Goal: Task Accomplishment & Management: Manage account settings

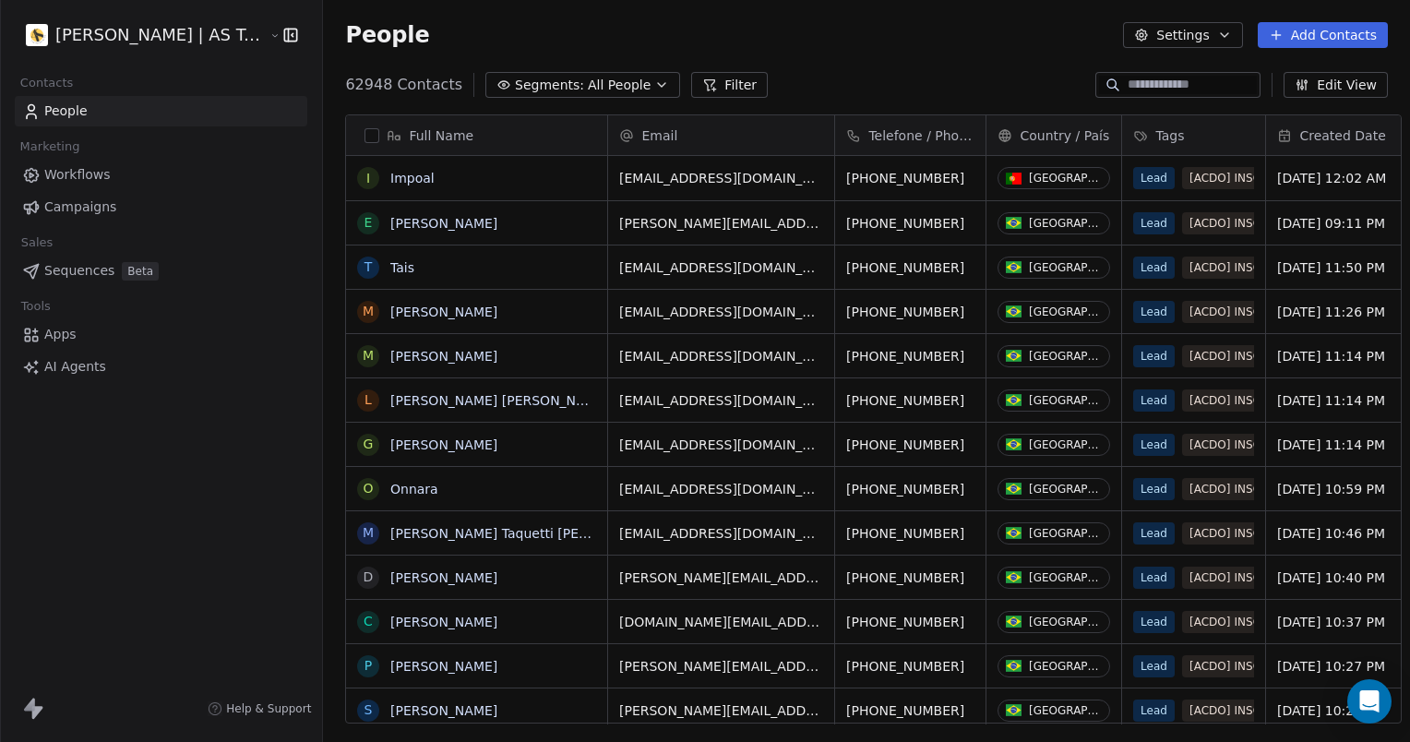
scroll to position [15, 15]
click at [168, 38] on html "[PERSON_NAME] | AS Treinamentos Contacts People Marketing Workflows Campaigns S…" at bounding box center [705, 371] width 1410 height 742
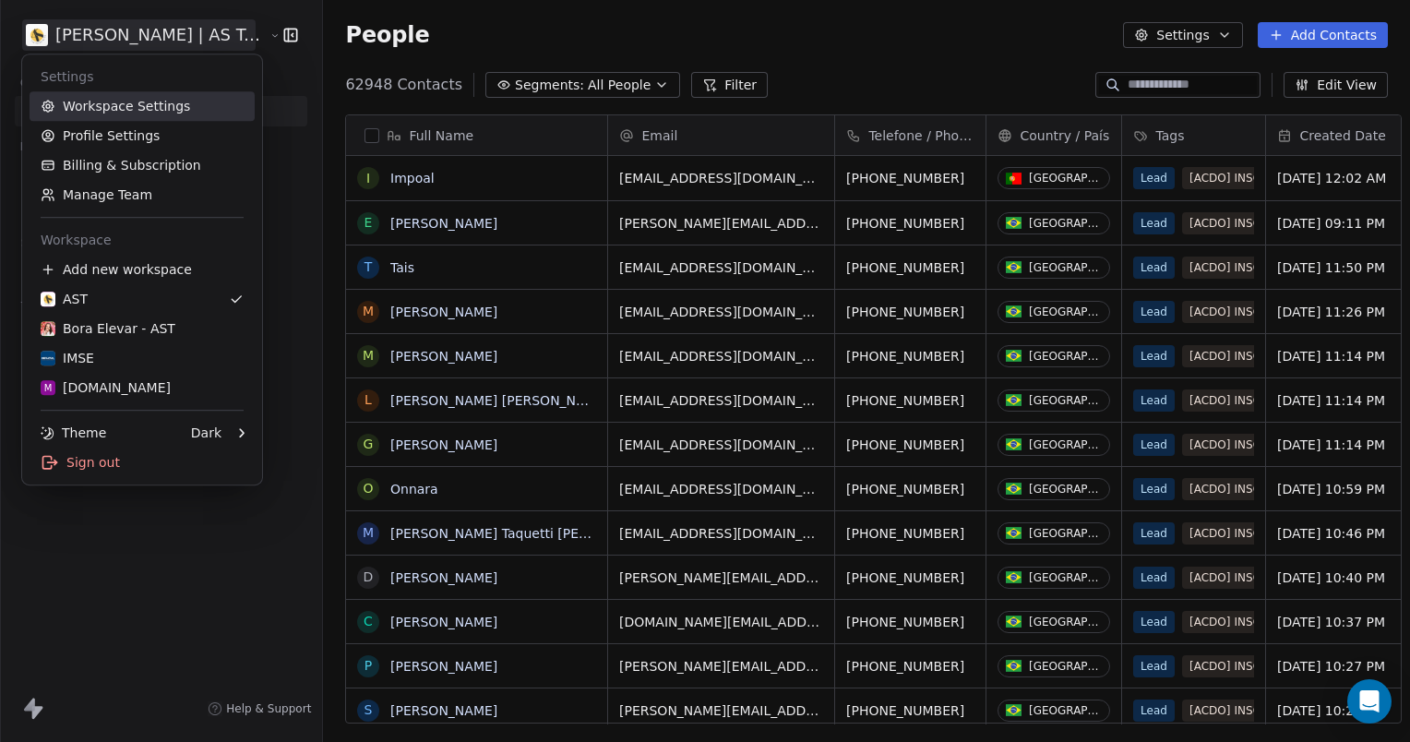
click at [126, 106] on link "Workspace Settings" at bounding box center [142, 106] width 225 height 30
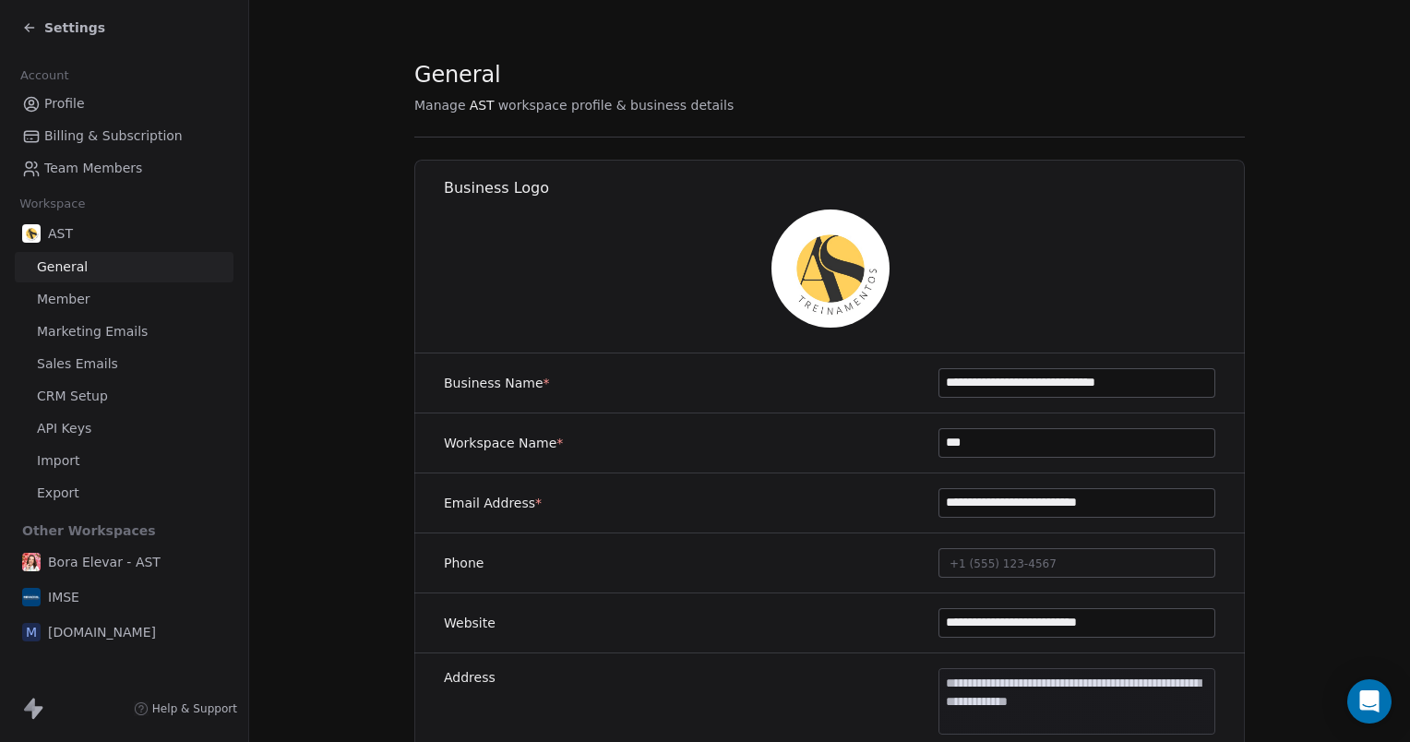
click at [103, 173] on span "Team Members" at bounding box center [93, 168] width 98 height 19
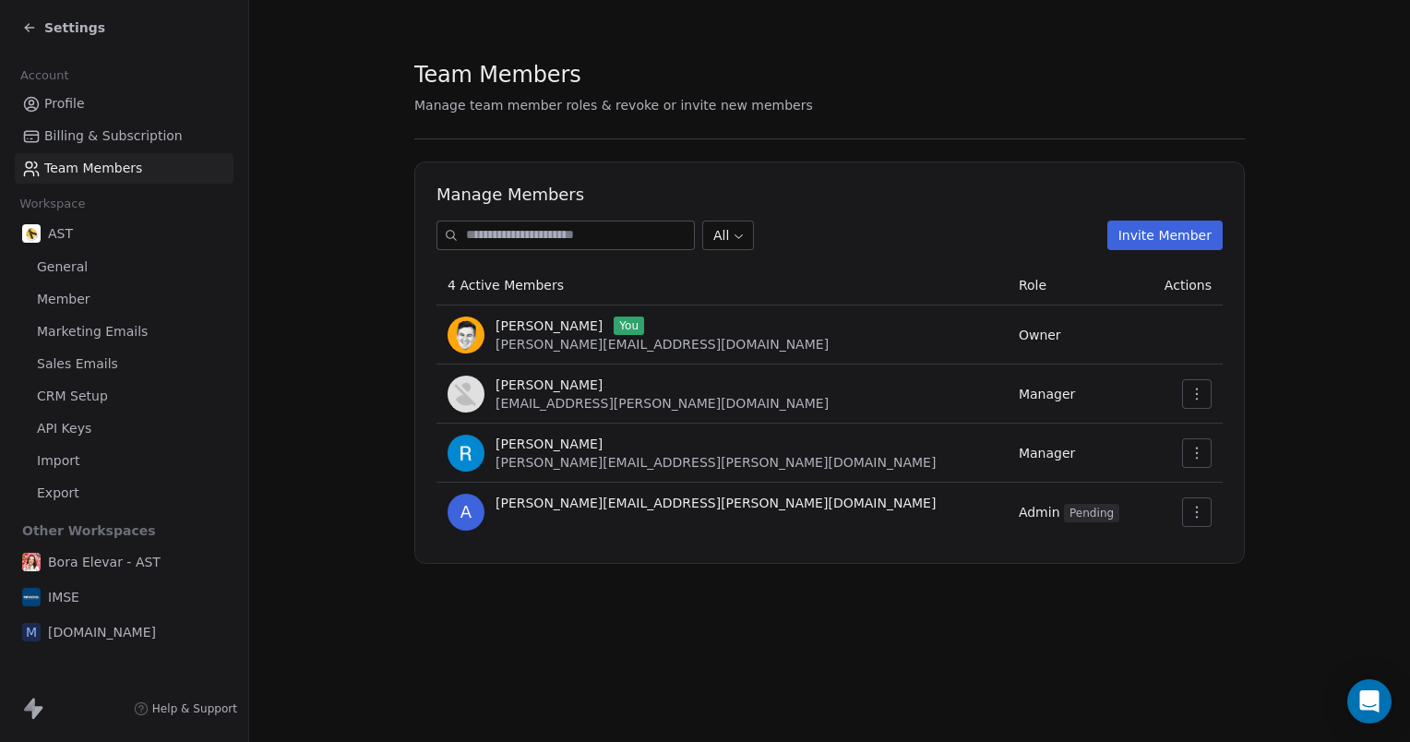
click at [1200, 461] on button "button" at bounding box center [1197, 453] width 30 height 30
click at [1208, 491] on div "Update" at bounding box center [1255, 494] width 132 height 30
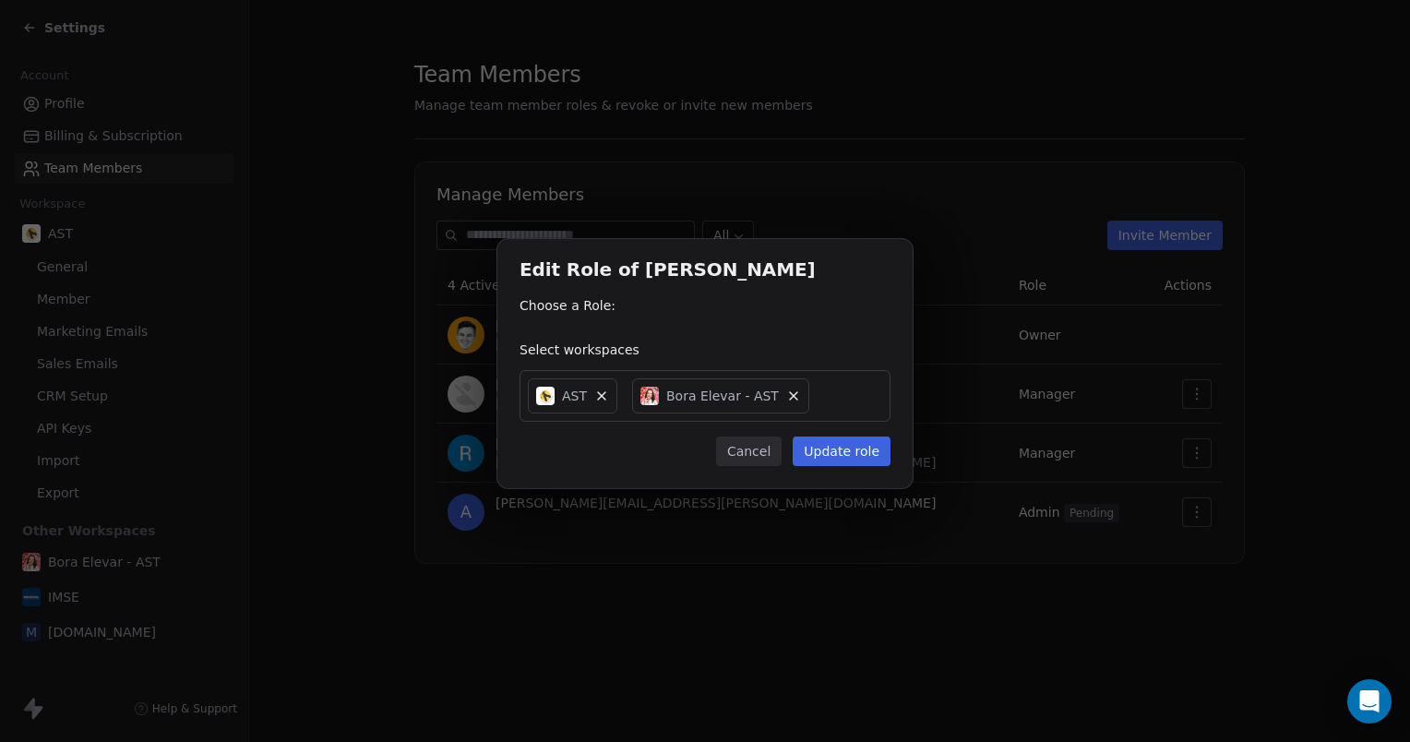
click at [749, 450] on button "Cancel" at bounding box center [749, 451] width 66 height 30
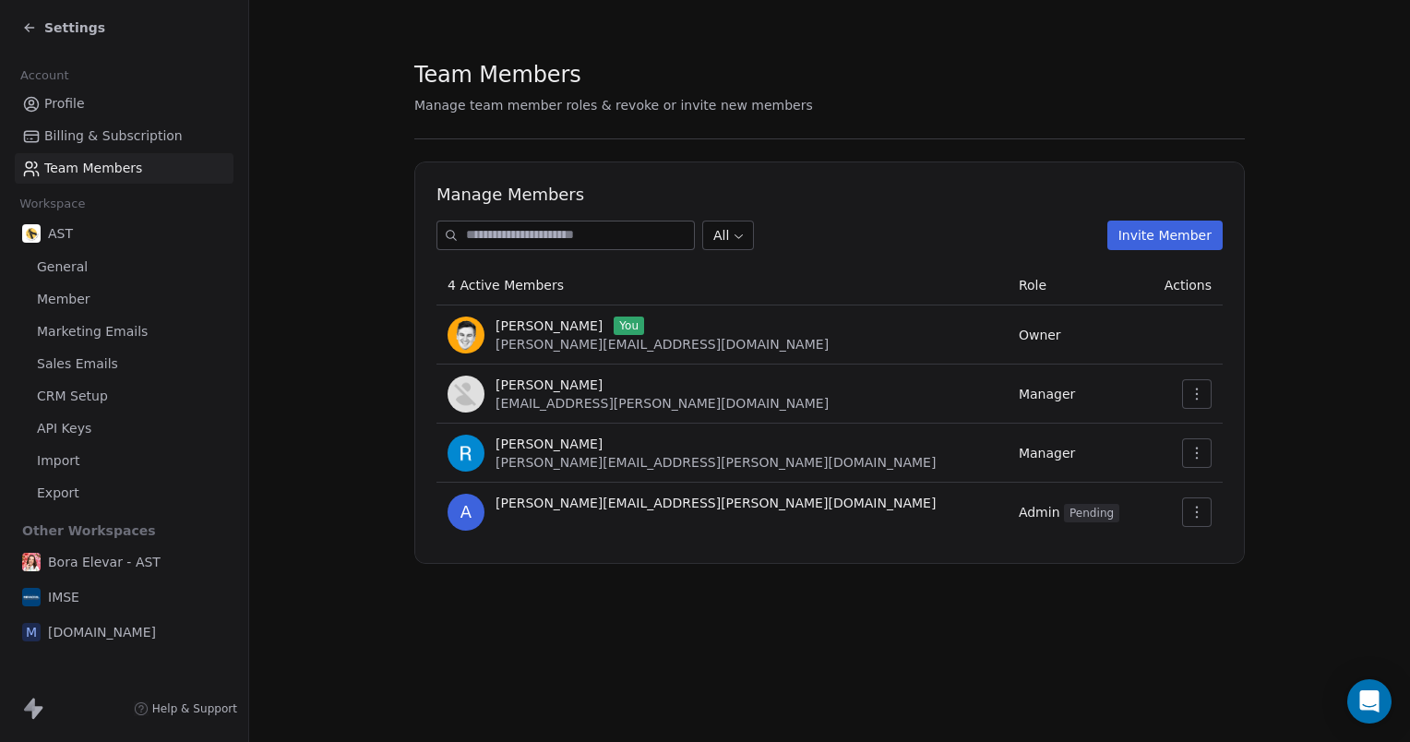
click at [546, 449] on span "[PERSON_NAME]" at bounding box center [548, 444] width 107 height 18
click at [1008, 461] on td "Manager" at bounding box center [1076, 452] width 137 height 59
click at [1193, 451] on icon "button" at bounding box center [1196, 453] width 15 height 15
click at [1203, 483] on div "Update" at bounding box center [1255, 494] width 132 height 30
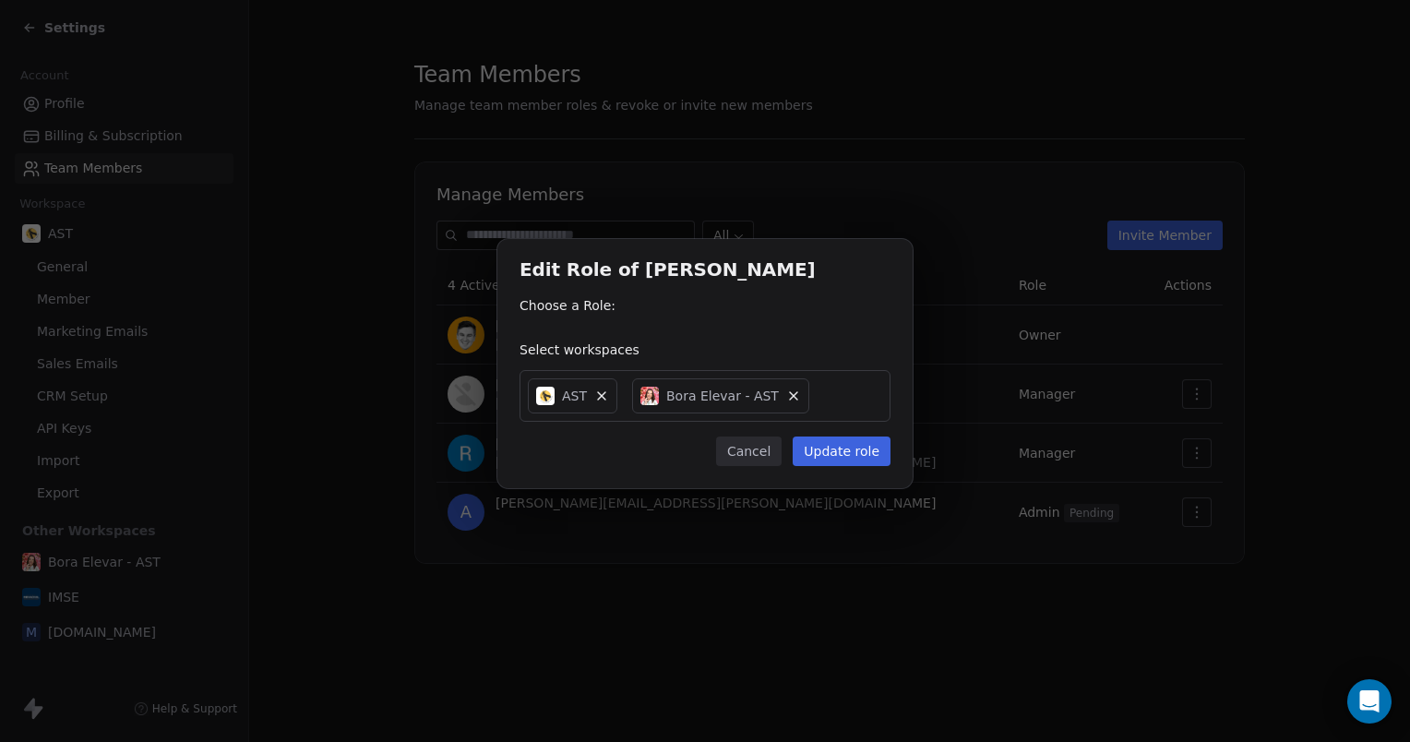
click at [583, 316] on div "Choose a Role:" at bounding box center [704, 311] width 371 height 30
click at [566, 313] on div "Choose a Role:" at bounding box center [704, 305] width 371 height 18
click at [650, 316] on div "Choose a Role:" at bounding box center [704, 311] width 371 height 30
click at [747, 450] on button "Cancel" at bounding box center [749, 451] width 66 height 30
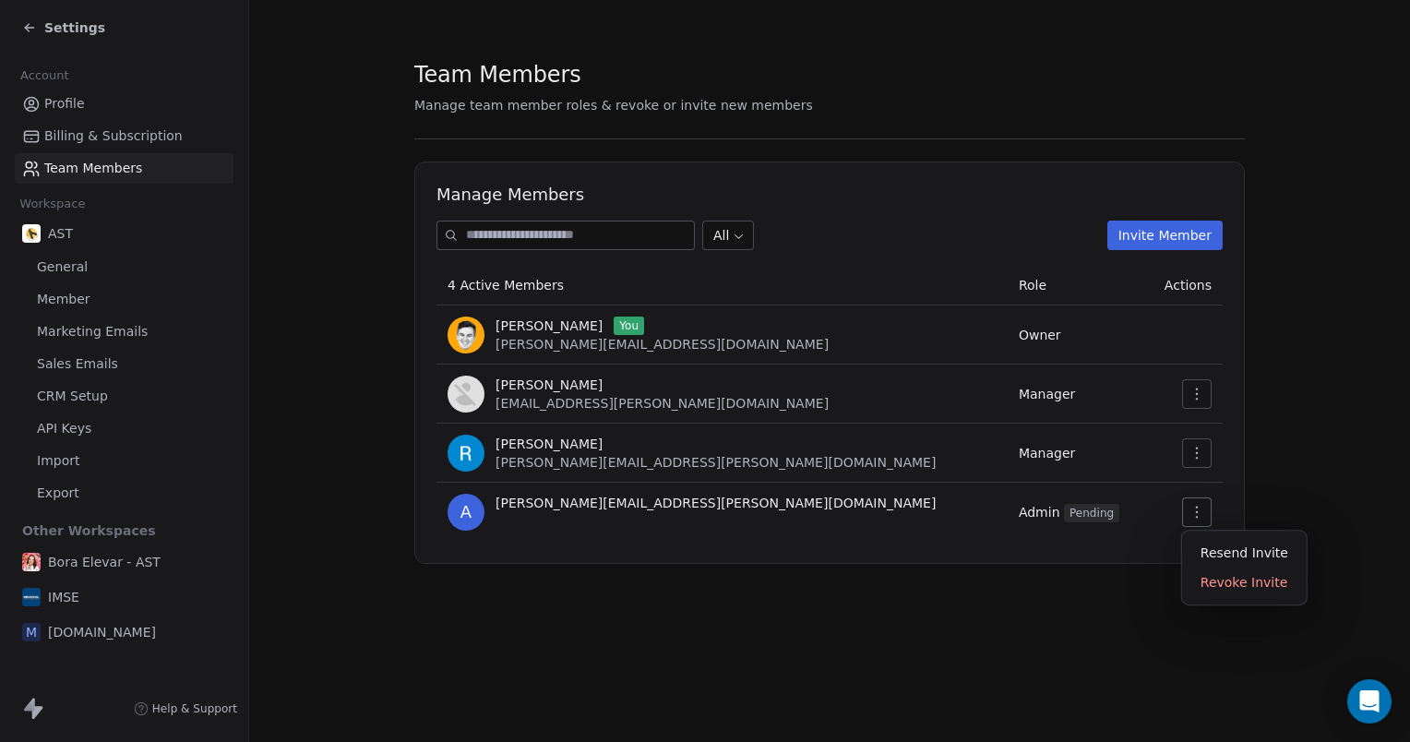
click at [1202, 519] on button "button" at bounding box center [1197, 512] width 30 height 30
click at [1048, 589] on section "Team Members Manage team member roles & revoke or invite new members Manage Mem…" at bounding box center [829, 311] width 1161 height 623
click at [1197, 452] on icon "button" at bounding box center [1197, 453] width 2 height 12
click at [1196, 412] on td at bounding box center [1184, 393] width 78 height 59
click at [1199, 398] on icon "button" at bounding box center [1196, 394] width 15 height 15
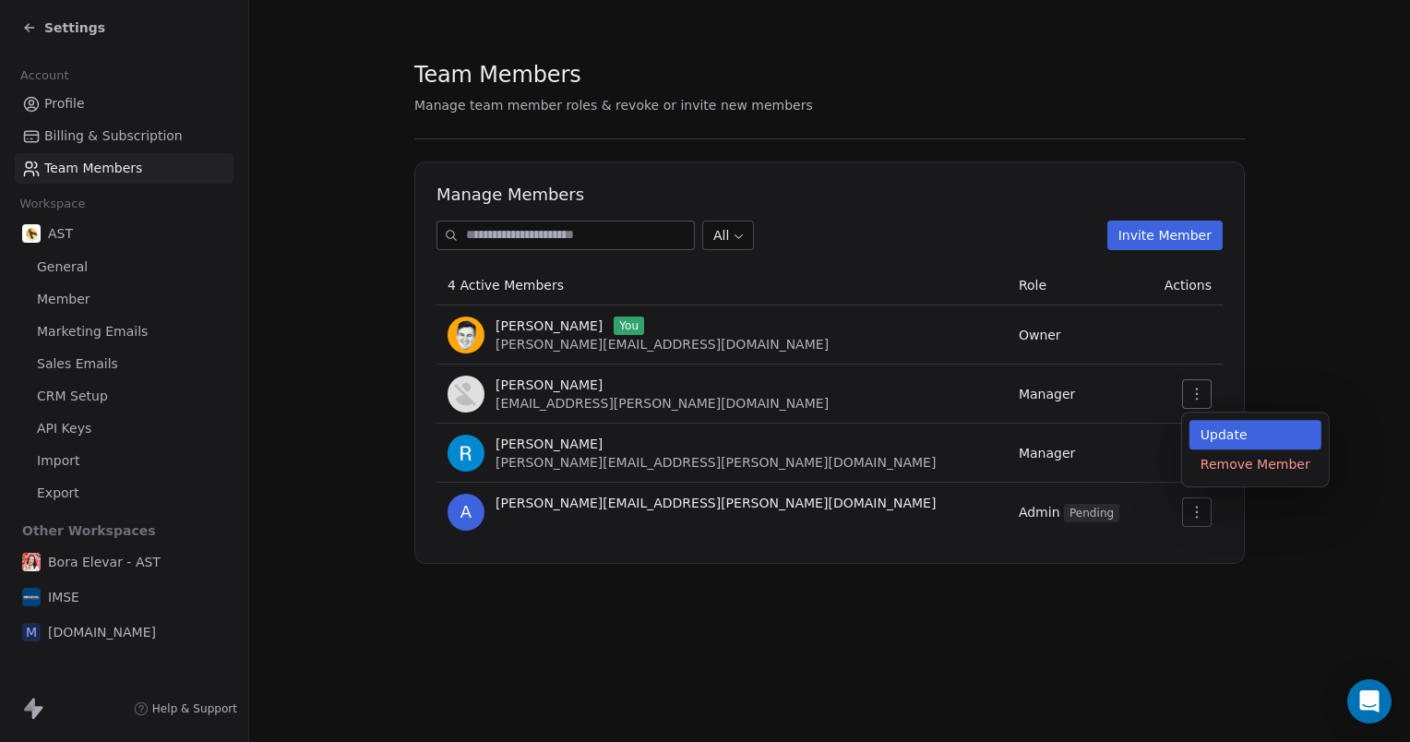
click at [1211, 435] on div "Update" at bounding box center [1255, 435] width 132 height 30
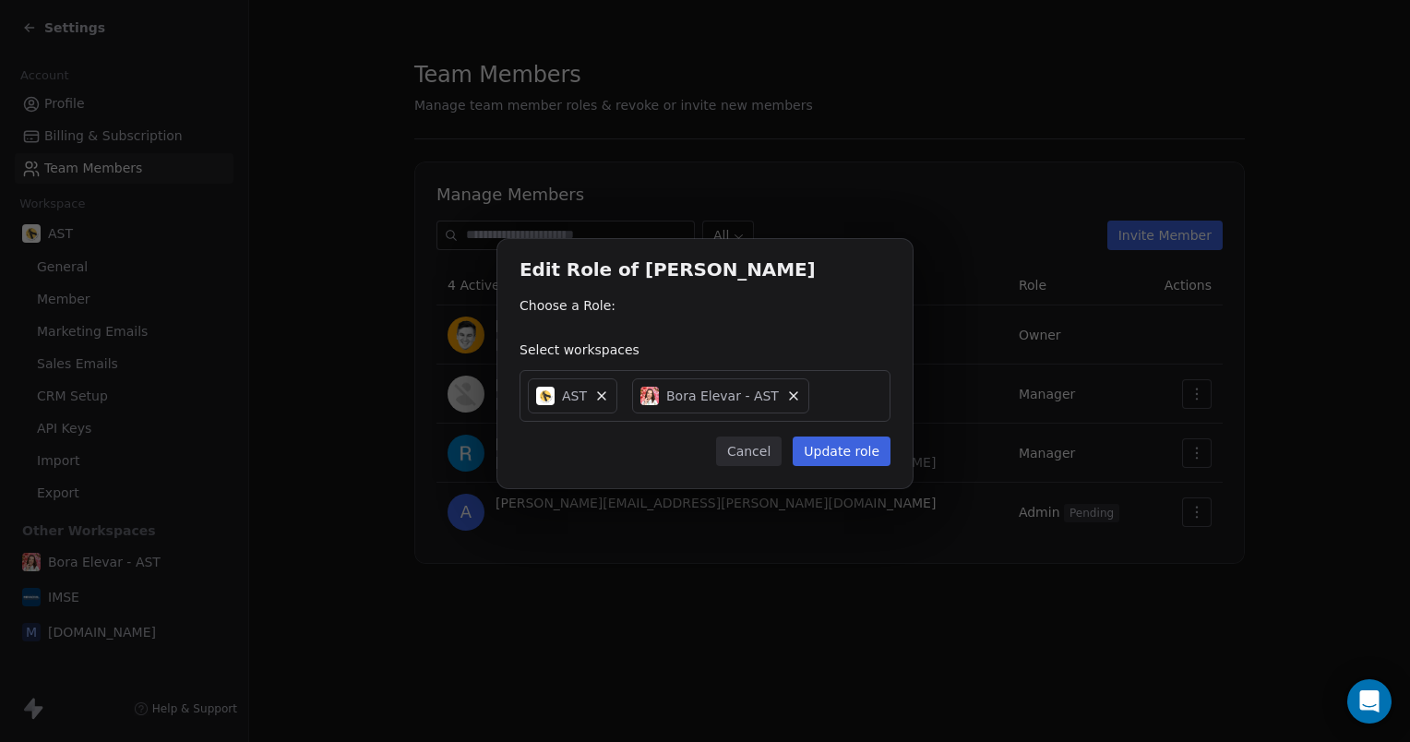
click at [724, 388] on span "Bora Elevar - AST" at bounding box center [722, 396] width 113 height 18
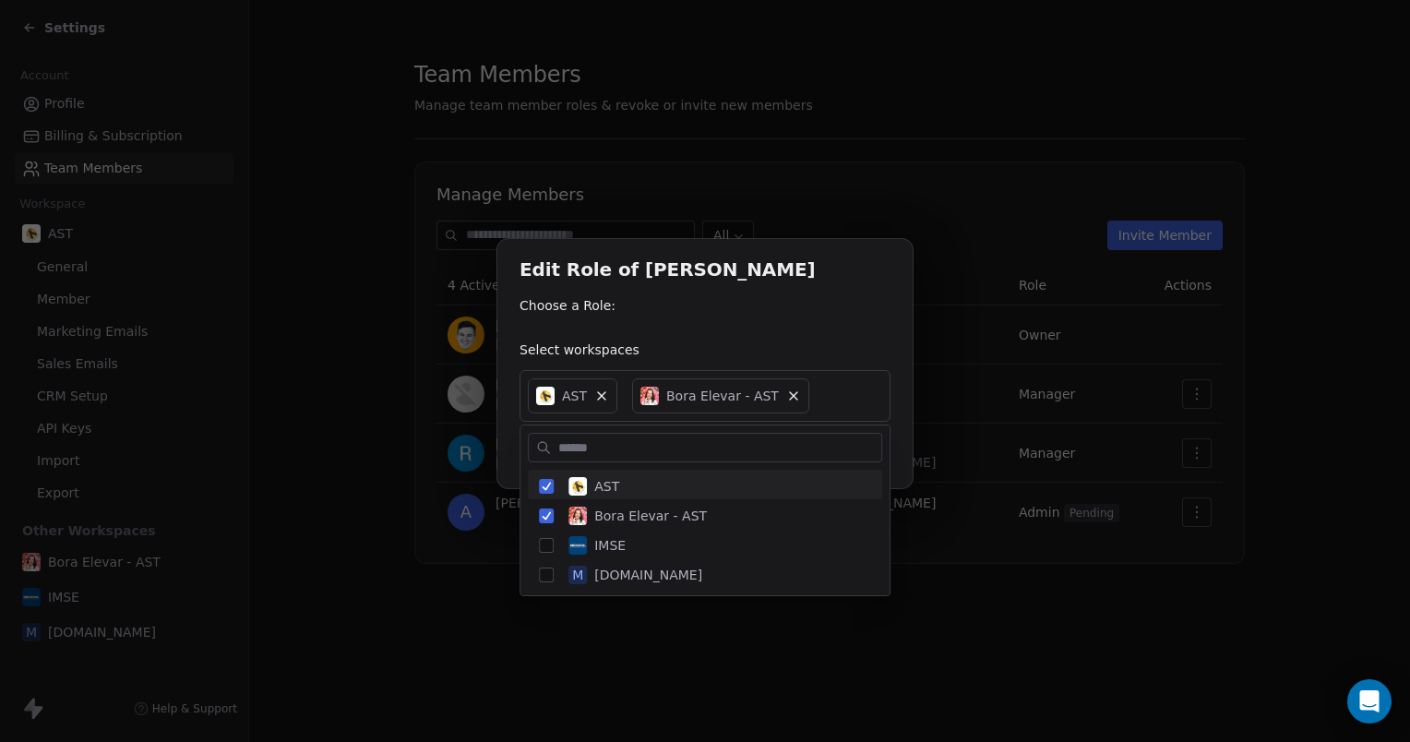
click at [710, 400] on div "Edit Role of [PERSON_NAME] Choose a Role: Select workspaces AST Bora Elevar - A…" at bounding box center [705, 370] width 1410 height 323
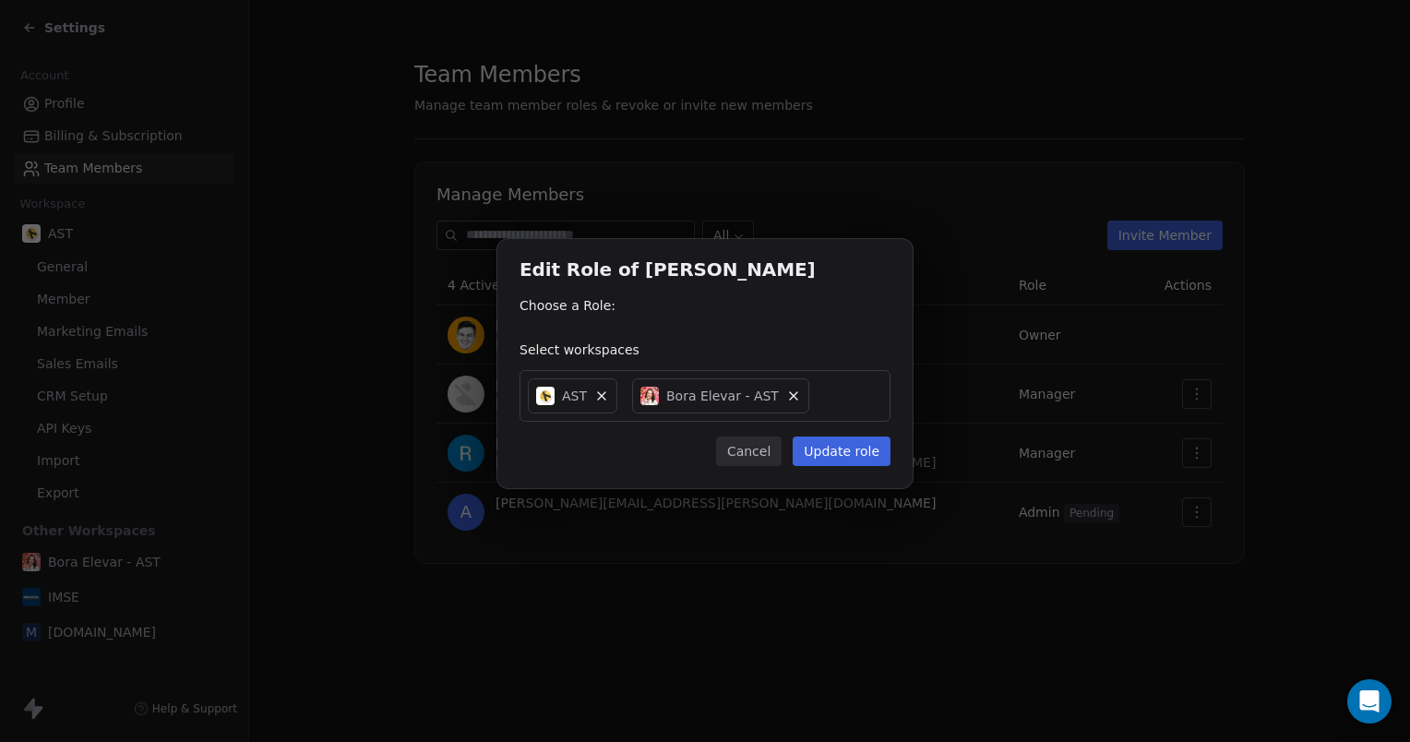
click at [705, 402] on span "Bora Elevar - AST" at bounding box center [722, 396] width 113 height 18
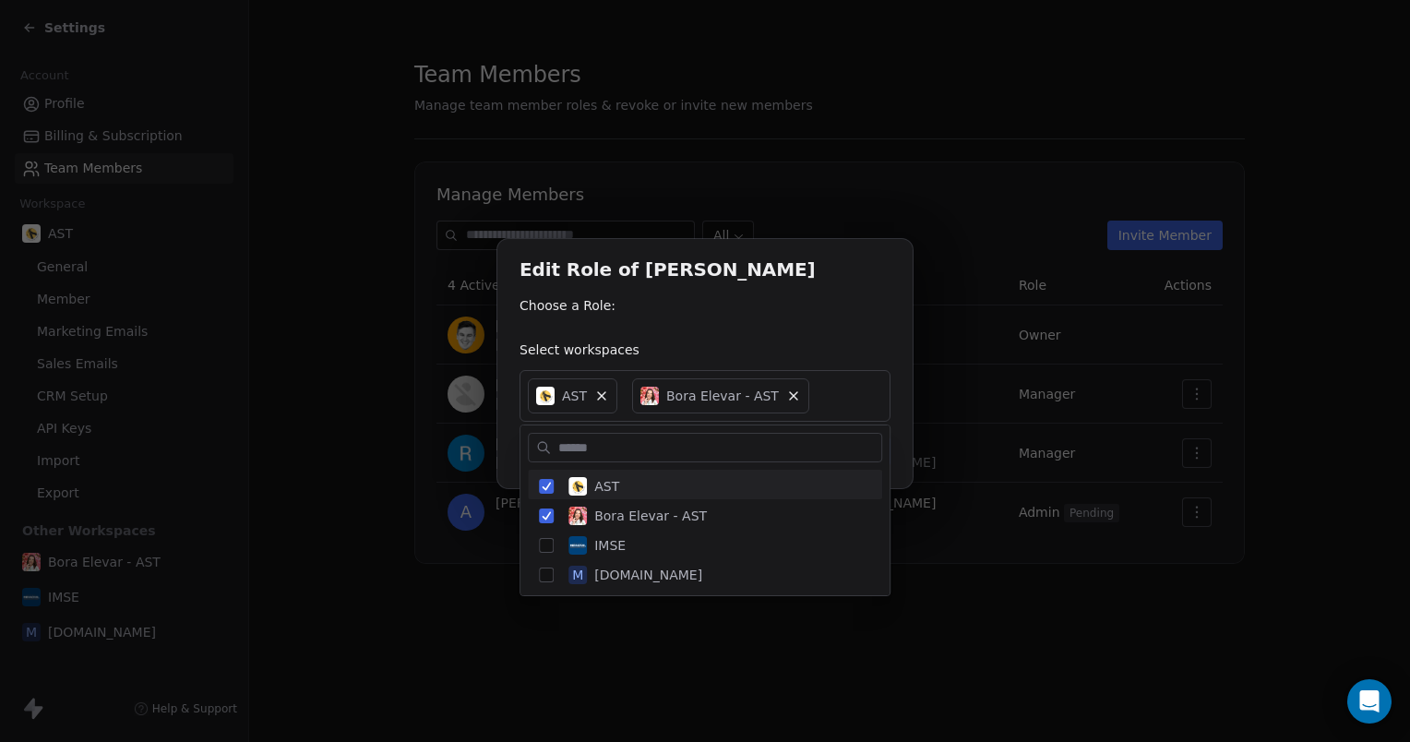
click at [705, 402] on div "Edit Role of [PERSON_NAME] Choose a Role: Select workspaces AST Bora Elevar - A…" at bounding box center [705, 370] width 1410 height 323
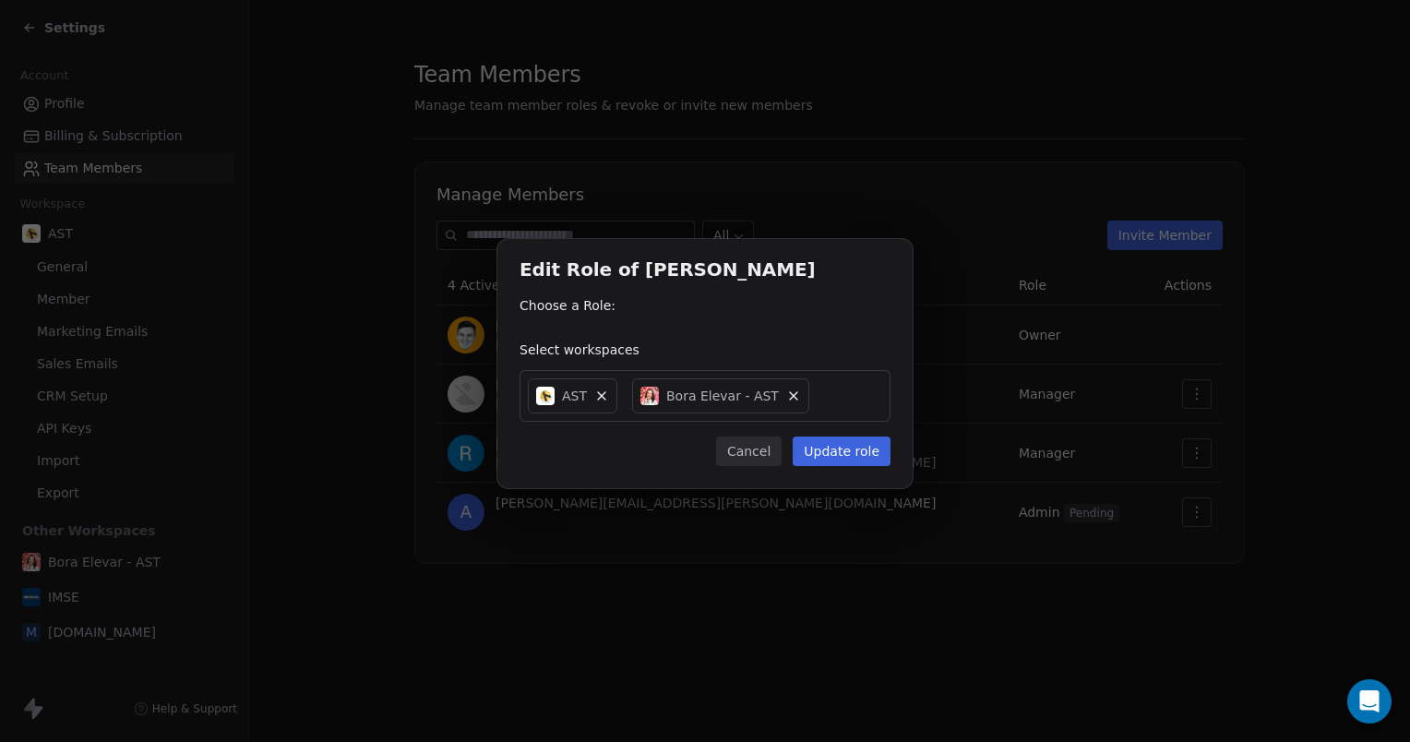
click at [739, 450] on button "Cancel" at bounding box center [749, 451] width 66 height 30
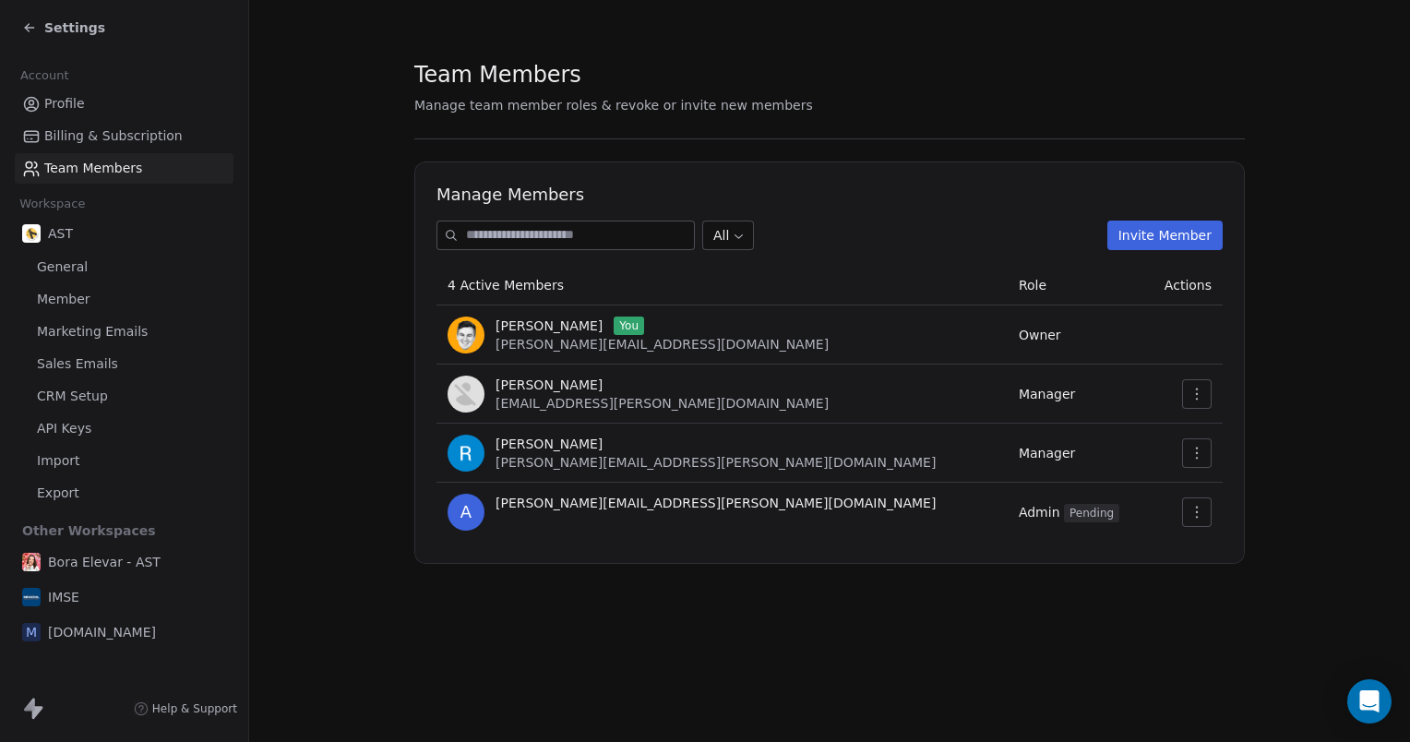
click at [841, 448] on div "[PERSON_NAME] [PERSON_NAME][EMAIL_ADDRESS][PERSON_NAME][DOMAIN_NAME]" at bounding box center [721, 453] width 549 height 37
click at [1193, 454] on icon "button" at bounding box center [1196, 453] width 15 height 15
click at [1208, 486] on div "Update" at bounding box center [1255, 494] width 132 height 30
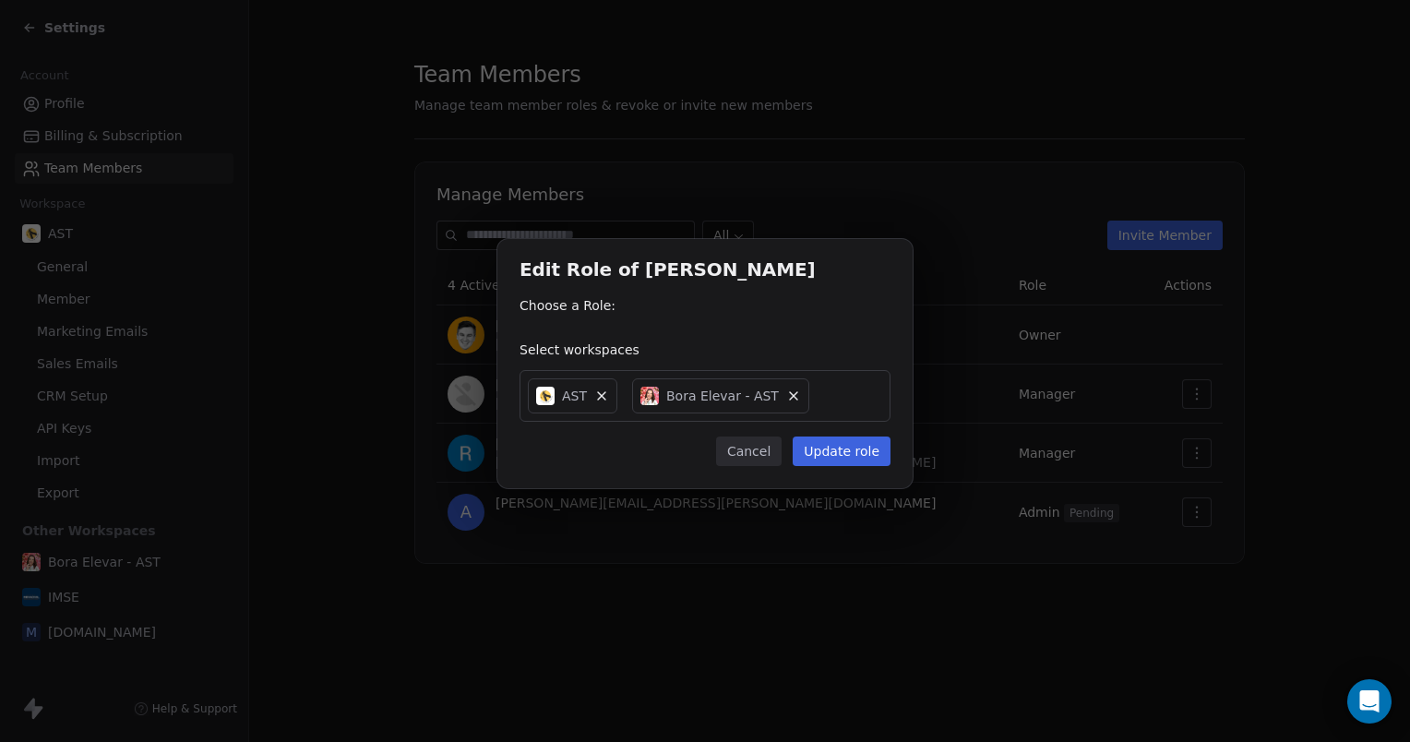
click at [609, 355] on div "Select workspaces" at bounding box center [704, 349] width 371 height 18
click at [601, 318] on div "Choose a Role:" at bounding box center [704, 311] width 371 height 30
click at [596, 314] on div "Choose a Role:" at bounding box center [704, 305] width 371 height 18
click at [595, 314] on div "Choose a Role:" at bounding box center [704, 305] width 371 height 18
click at [1068, 94] on div "Edit Role of [PERSON_NAME] Choose a Role: Select workspaces AST Bora Elevar - A…" at bounding box center [705, 371] width 1410 height 742
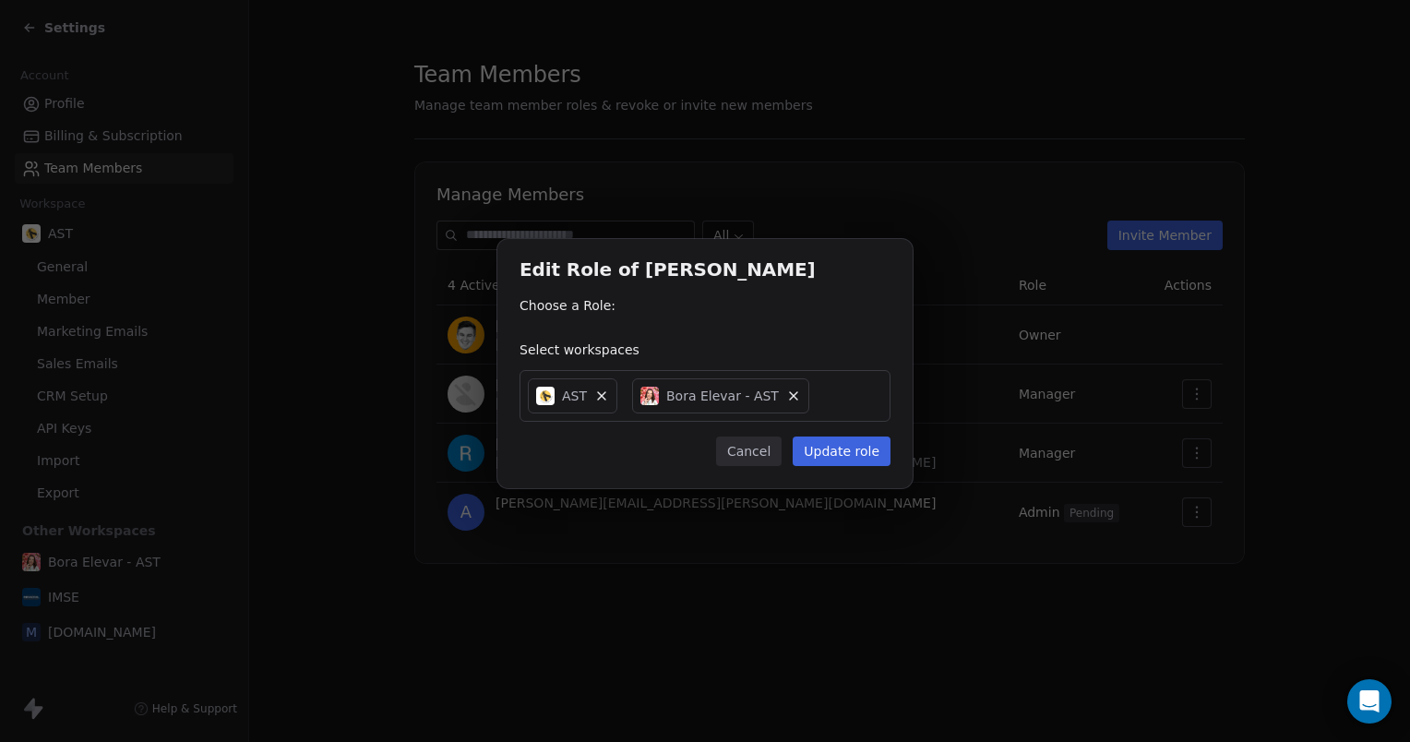
click at [743, 448] on button "Cancel" at bounding box center [749, 451] width 66 height 30
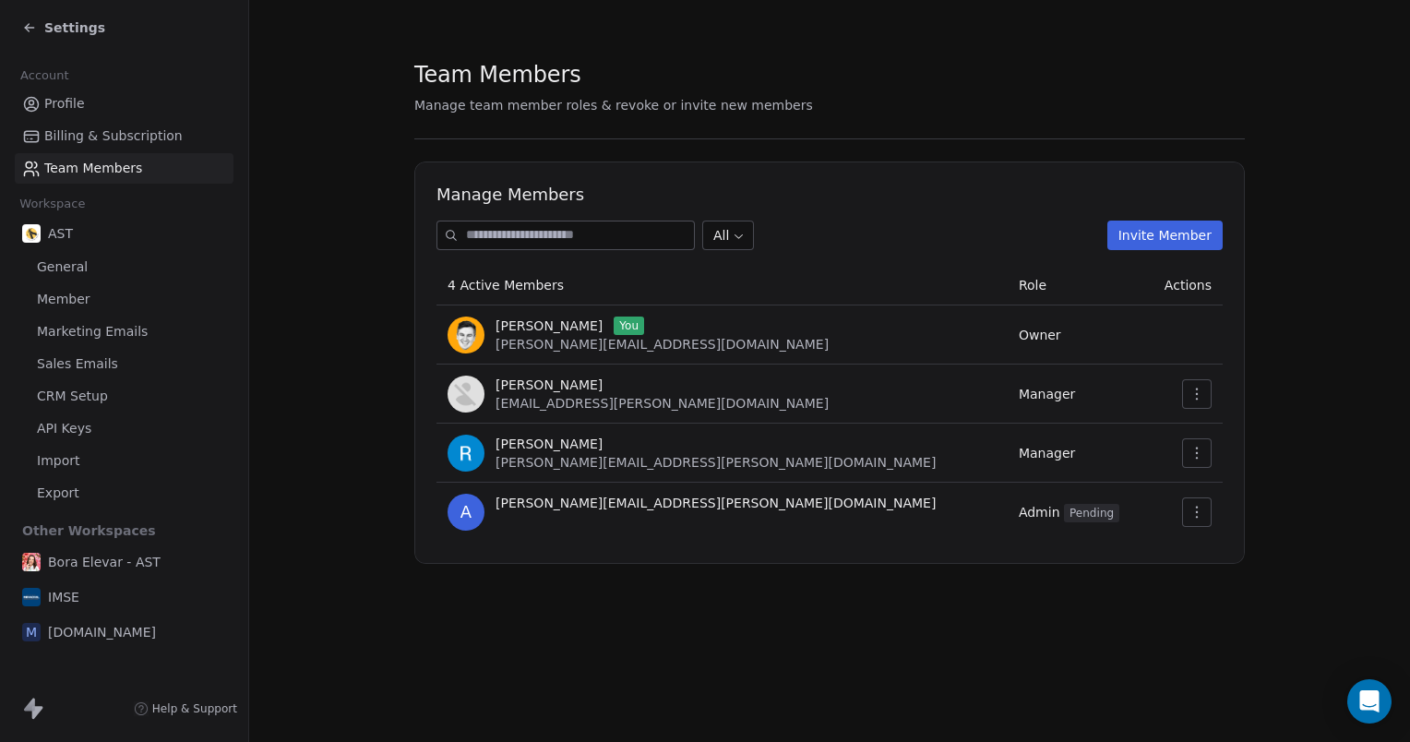
click at [74, 33] on span "Settings" at bounding box center [74, 27] width 61 height 18
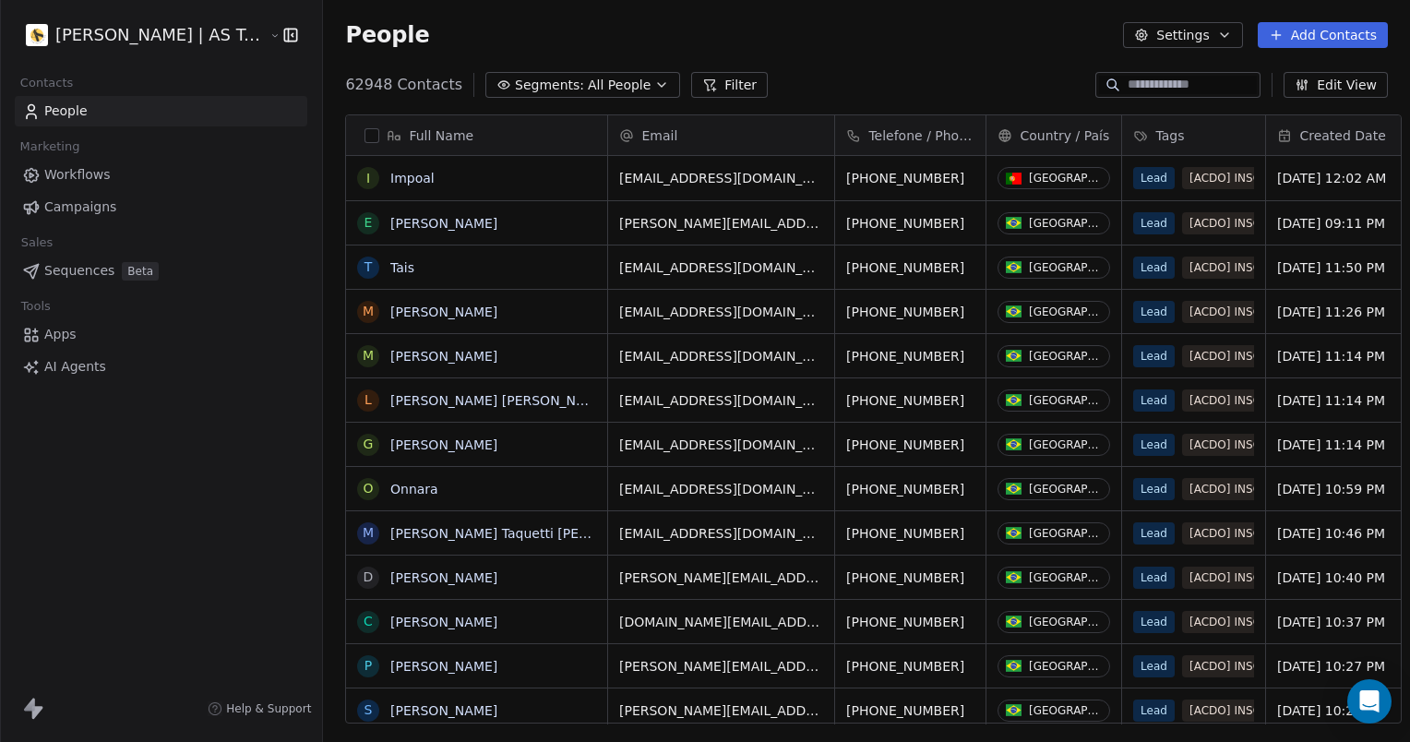
scroll to position [638, 1086]
click at [89, 31] on html "[PERSON_NAME] | AS Treinamentos Contacts People Marketing Workflows Campaigns S…" at bounding box center [705, 371] width 1410 height 742
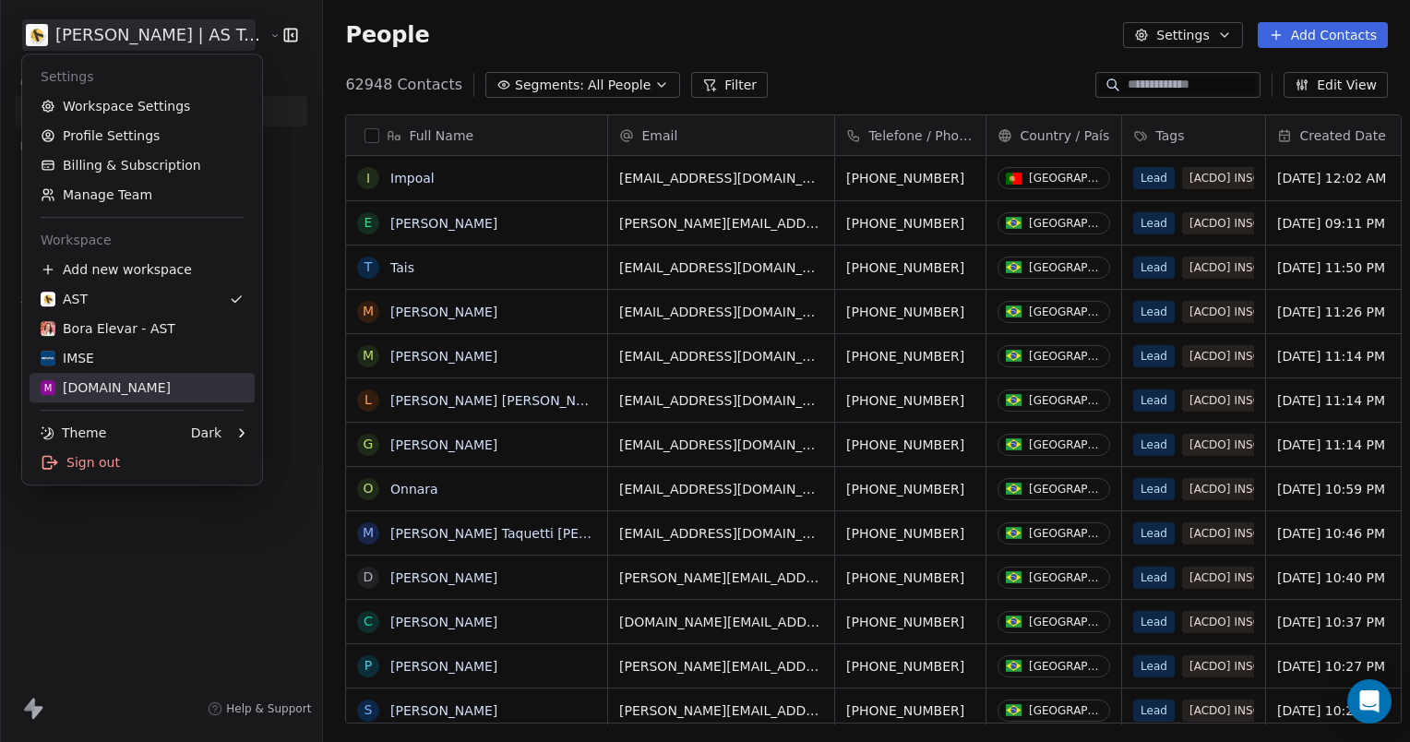
click at [87, 391] on div "m [DOMAIN_NAME]" at bounding box center [106, 387] width 130 height 18
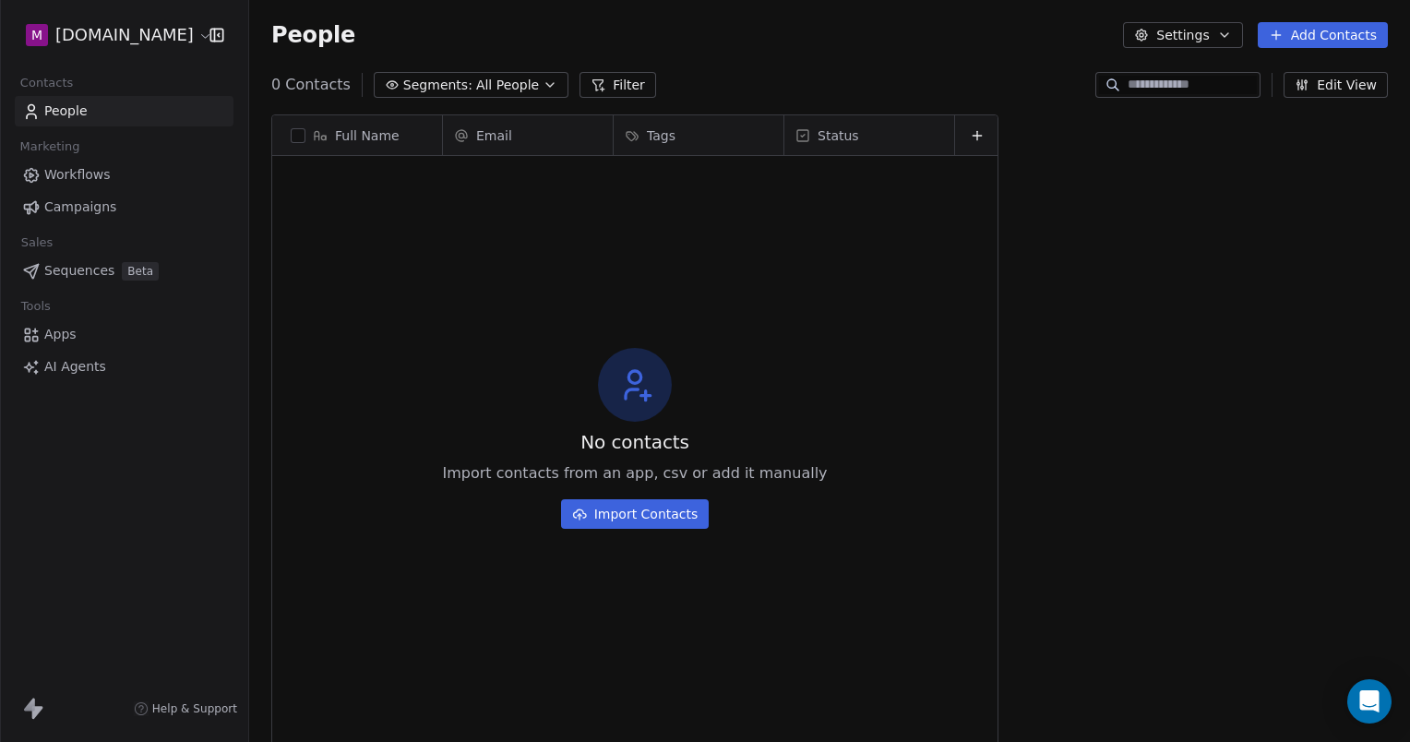
scroll to position [638, 1146]
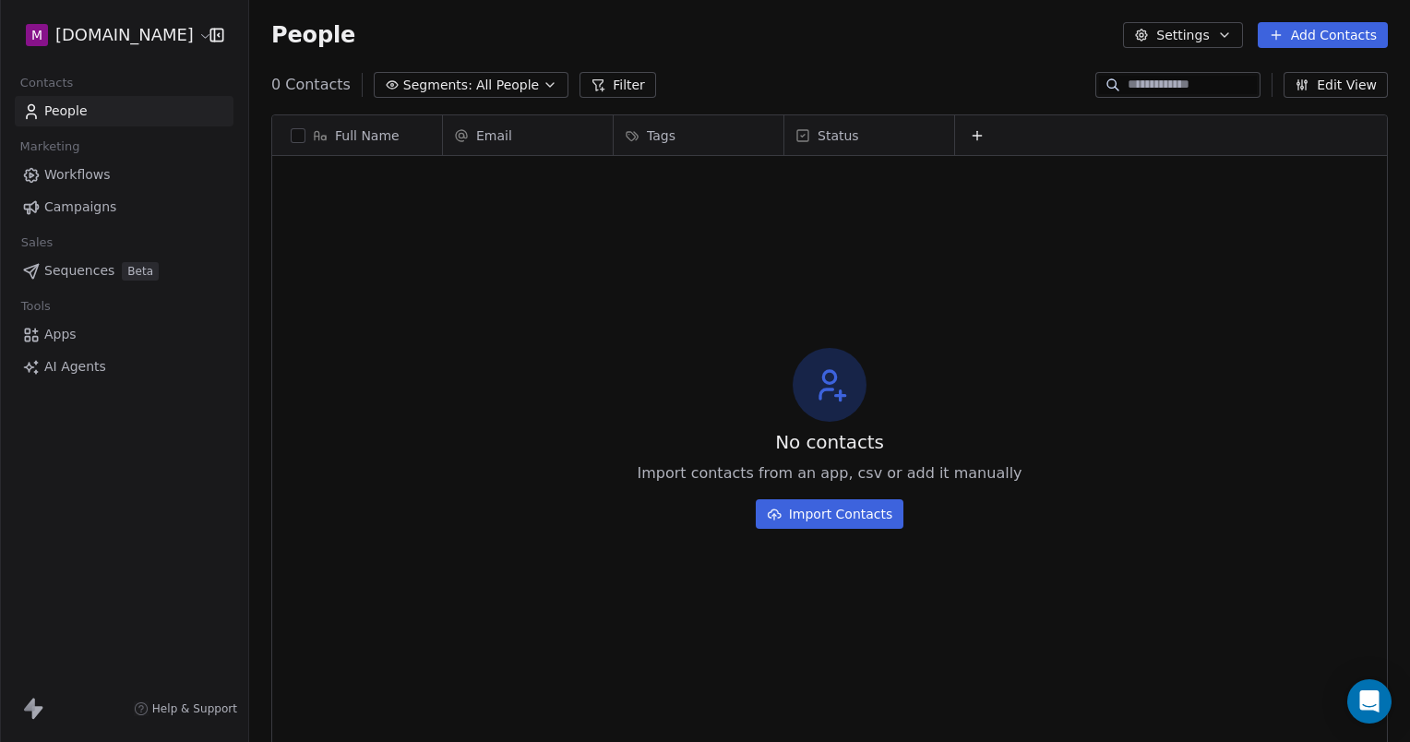
click at [79, 34] on html "m [DOMAIN_NAME] Contacts People Marketing Workflows Campaigns Sales Sequences B…" at bounding box center [705, 371] width 1410 height 742
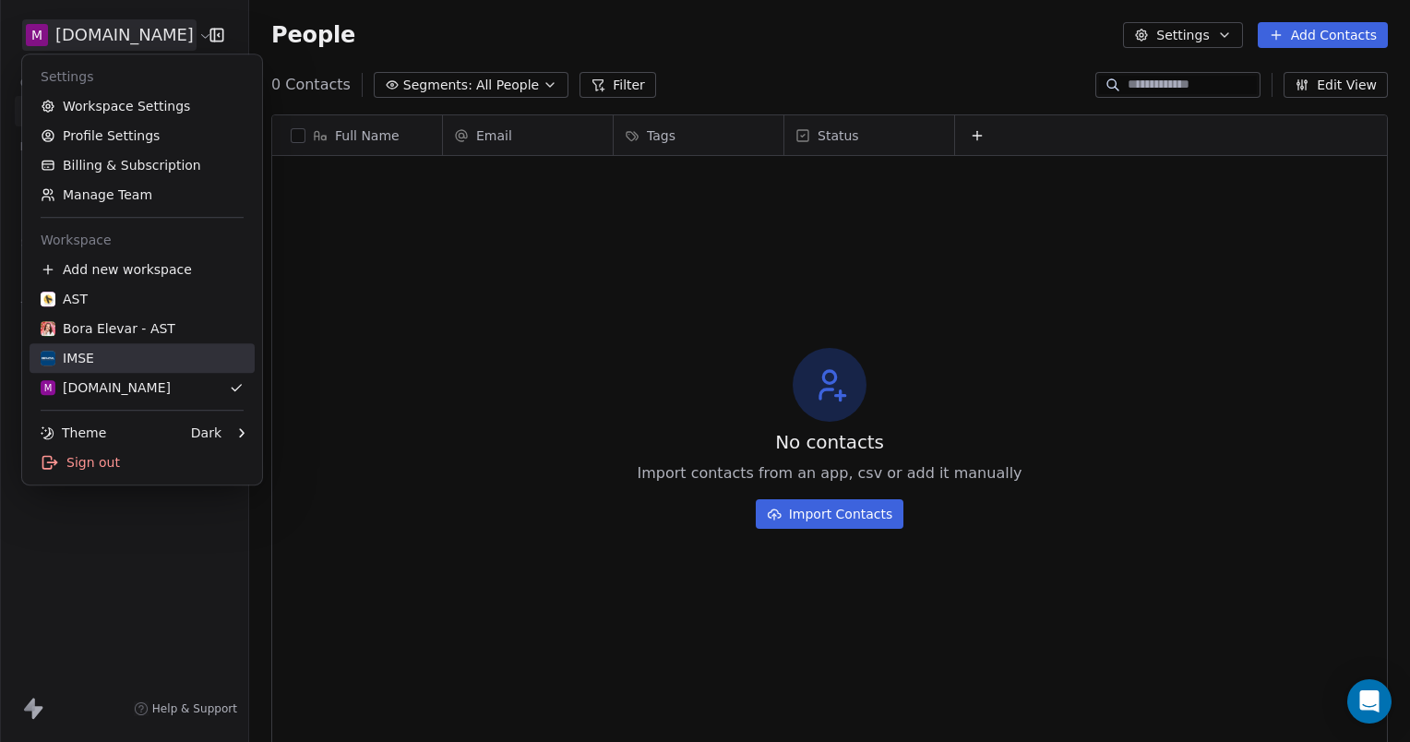
click at [112, 357] on div "IMSE" at bounding box center [142, 358] width 203 height 18
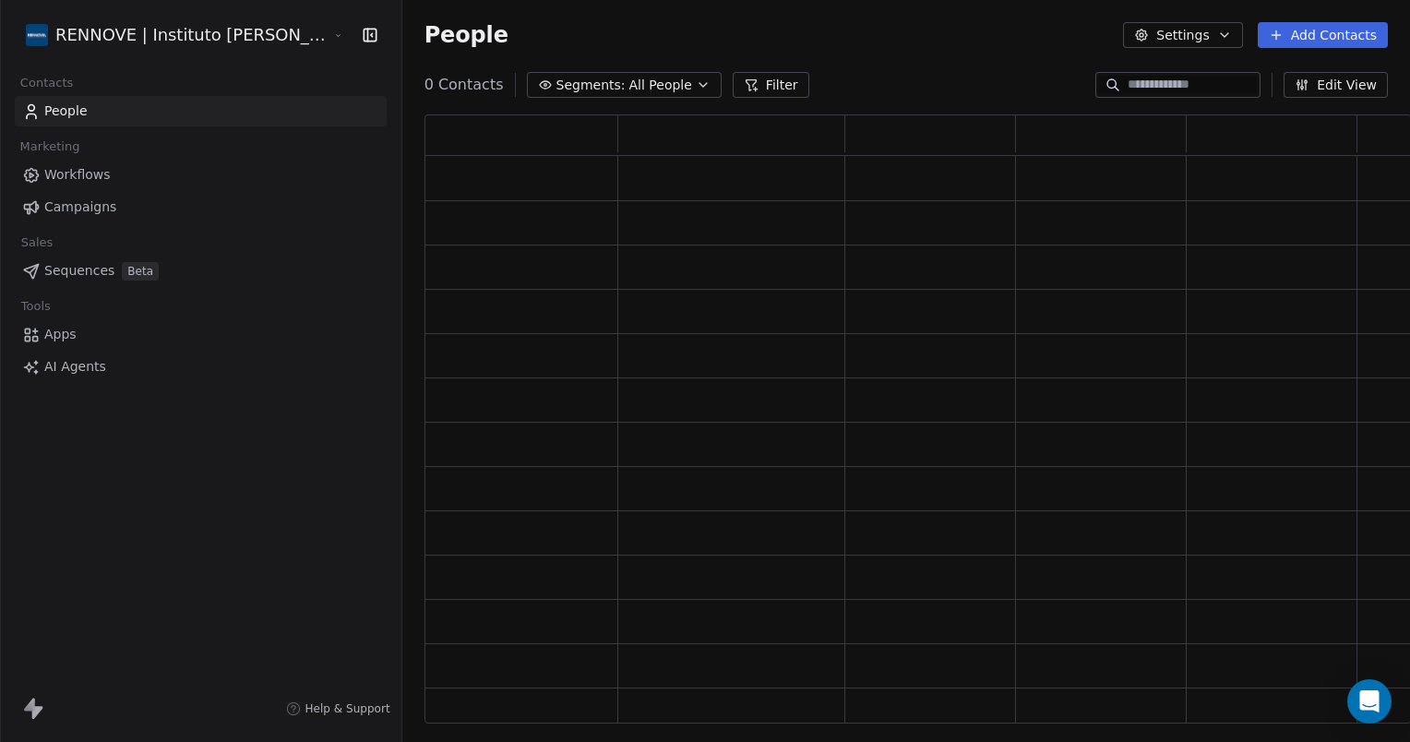
scroll to position [594, 972]
click at [242, 32] on html "RENNOVE | Instituto [PERSON_NAME] de Eneagrama Contacts People Marketing Workfl…" at bounding box center [705, 371] width 1410 height 742
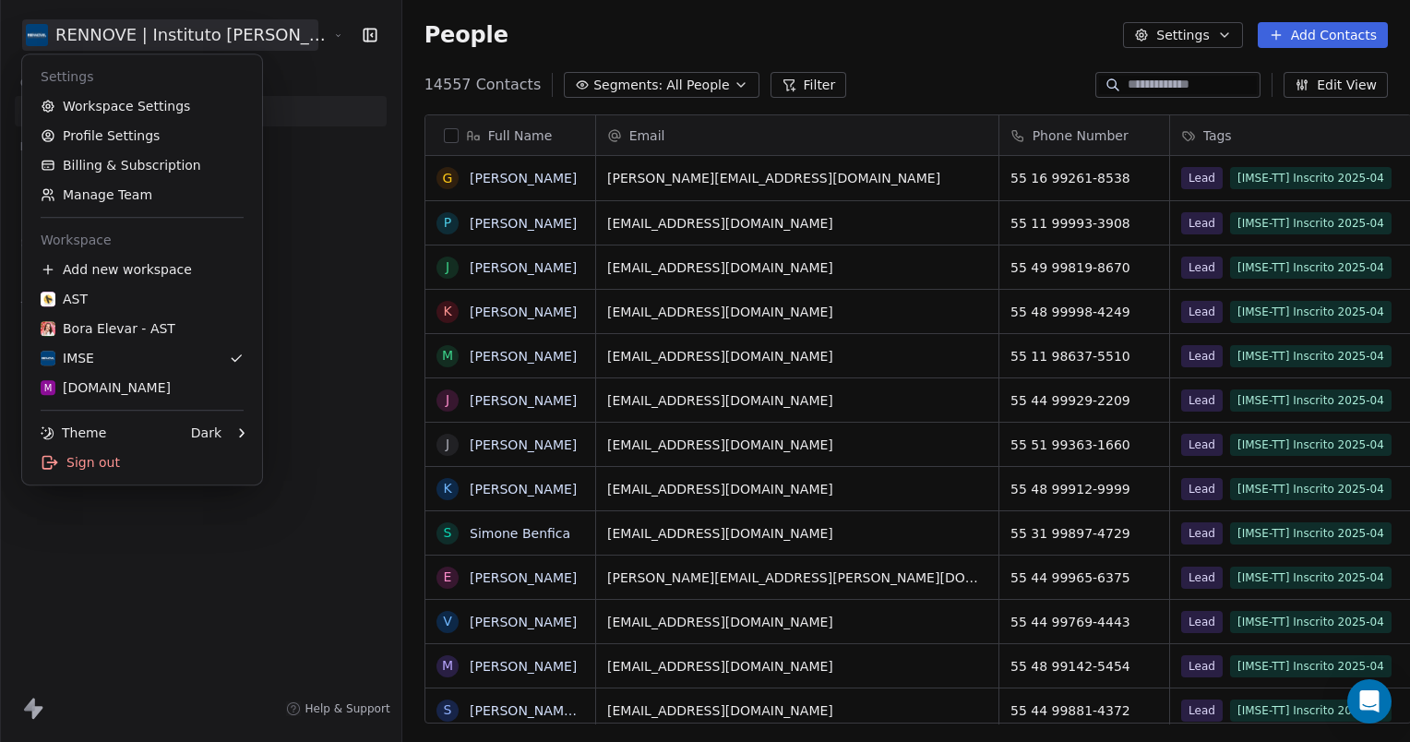
scroll to position [638, 1017]
click at [188, 111] on link "Workspace Settings" at bounding box center [142, 106] width 225 height 30
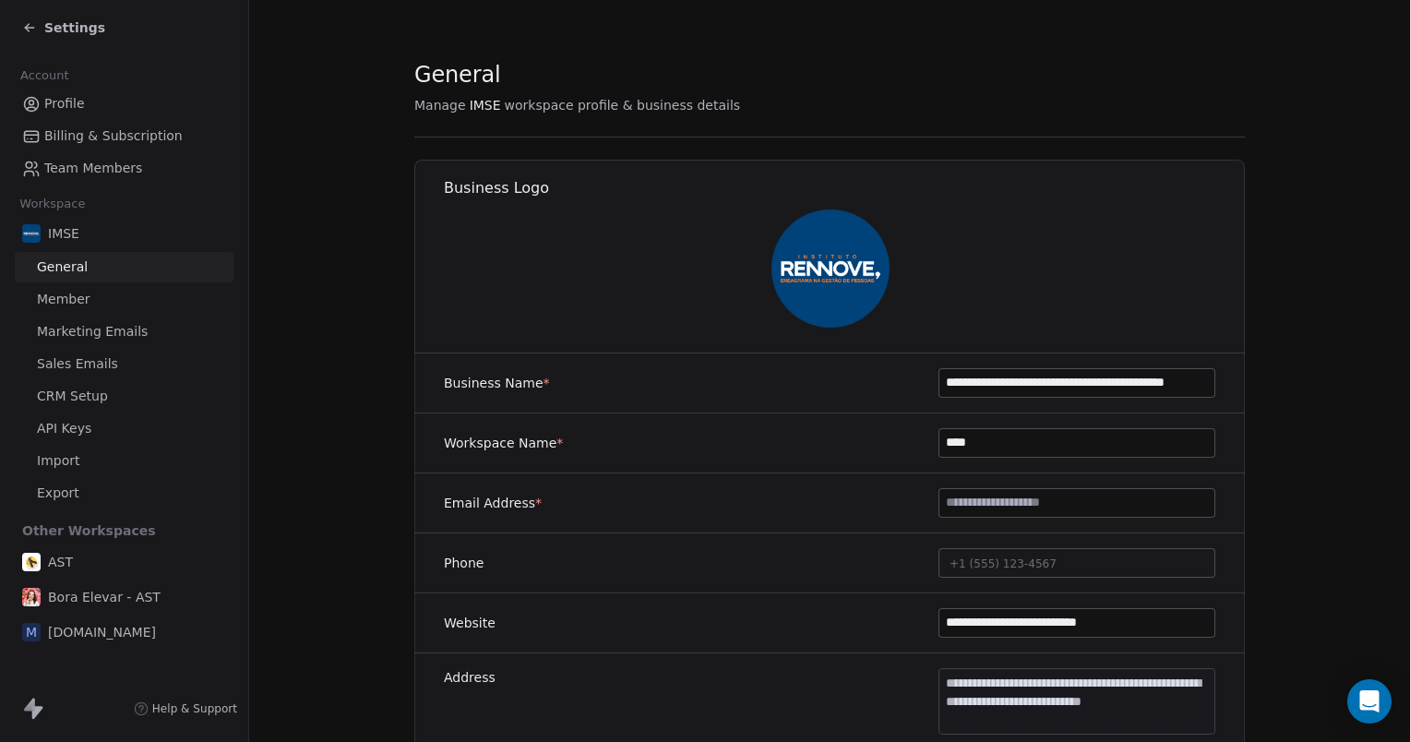
click at [138, 164] on link "Team Members" at bounding box center [124, 168] width 219 height 30
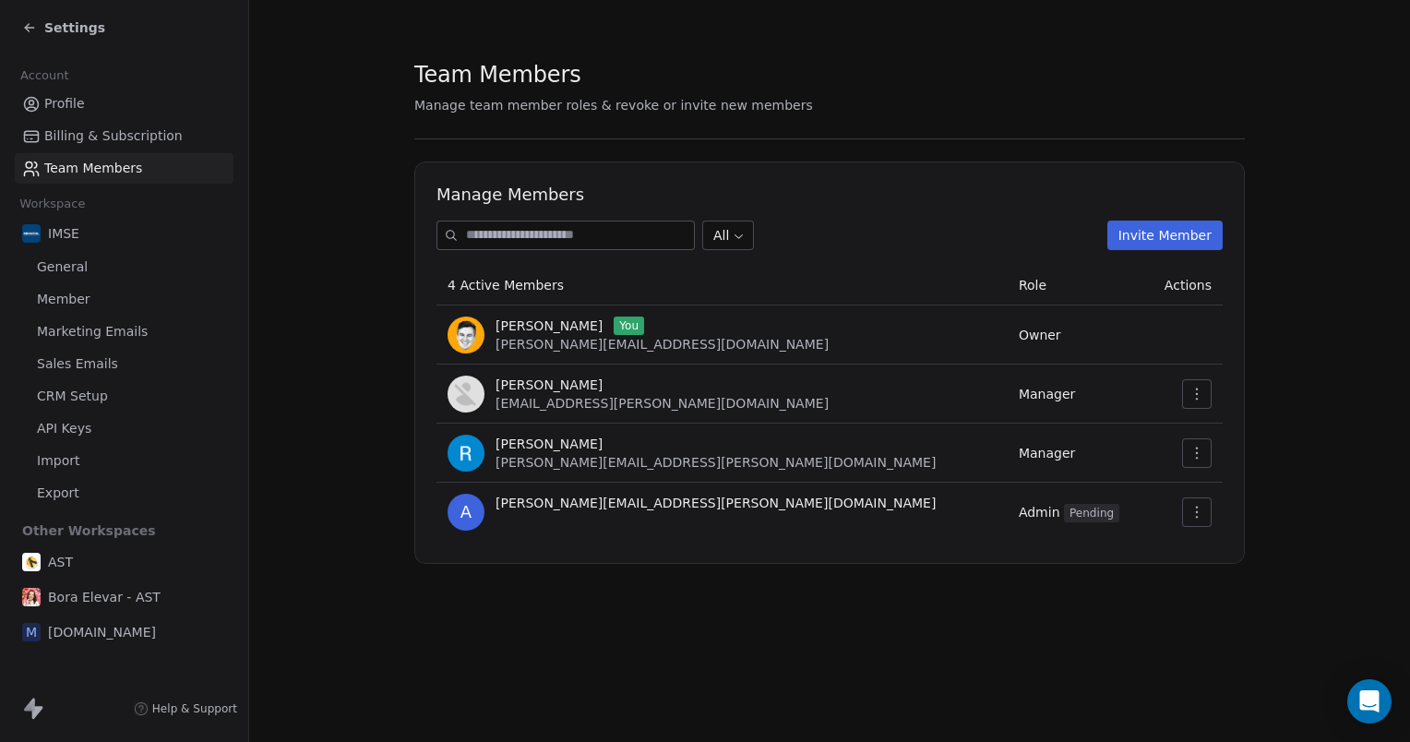
click at [1197, 395] on icon "button" at bounding box center [1196, 394] width 15 height 15
click at [1219, 430] on div "Update" at bounding box center [1255, 435] width 132 height 30
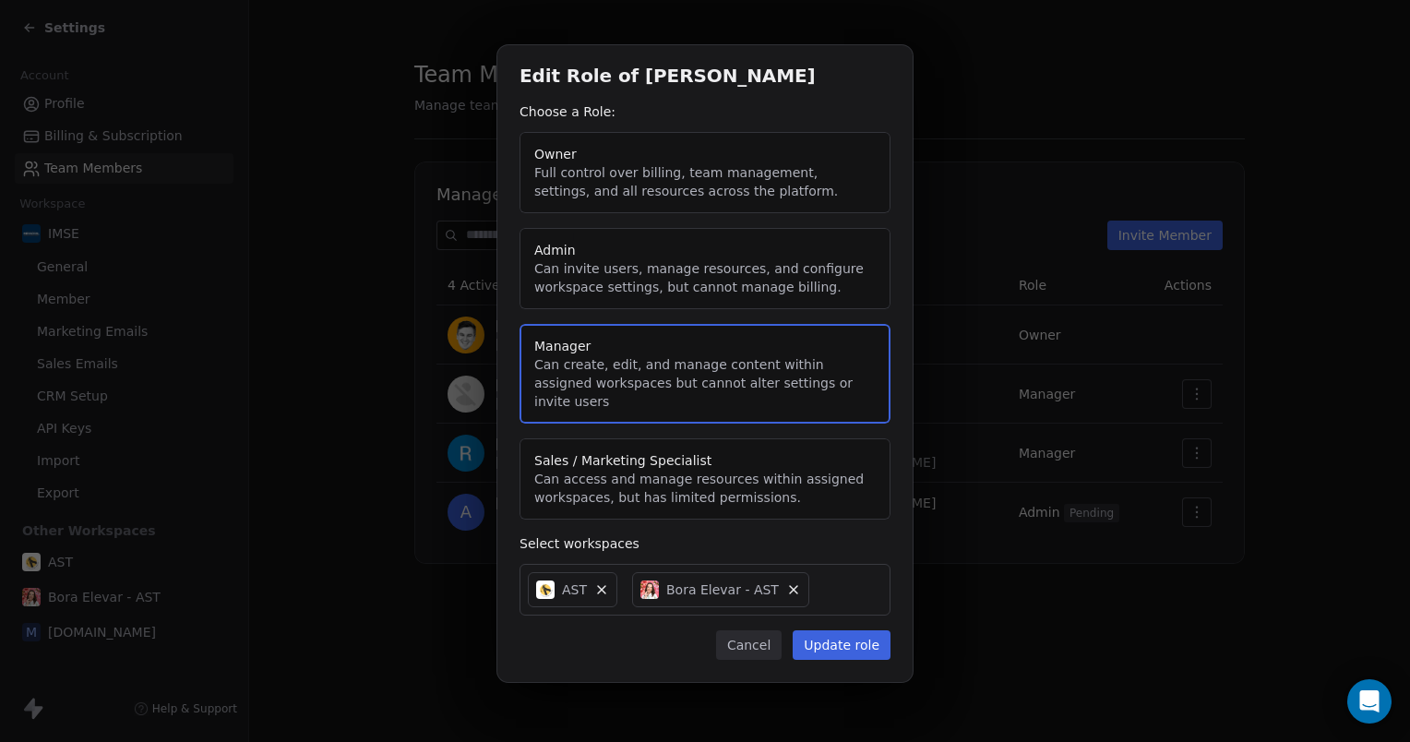
click at [758, 638] on button "Cancel" at bounding box center [749, 645] width 66 height 30
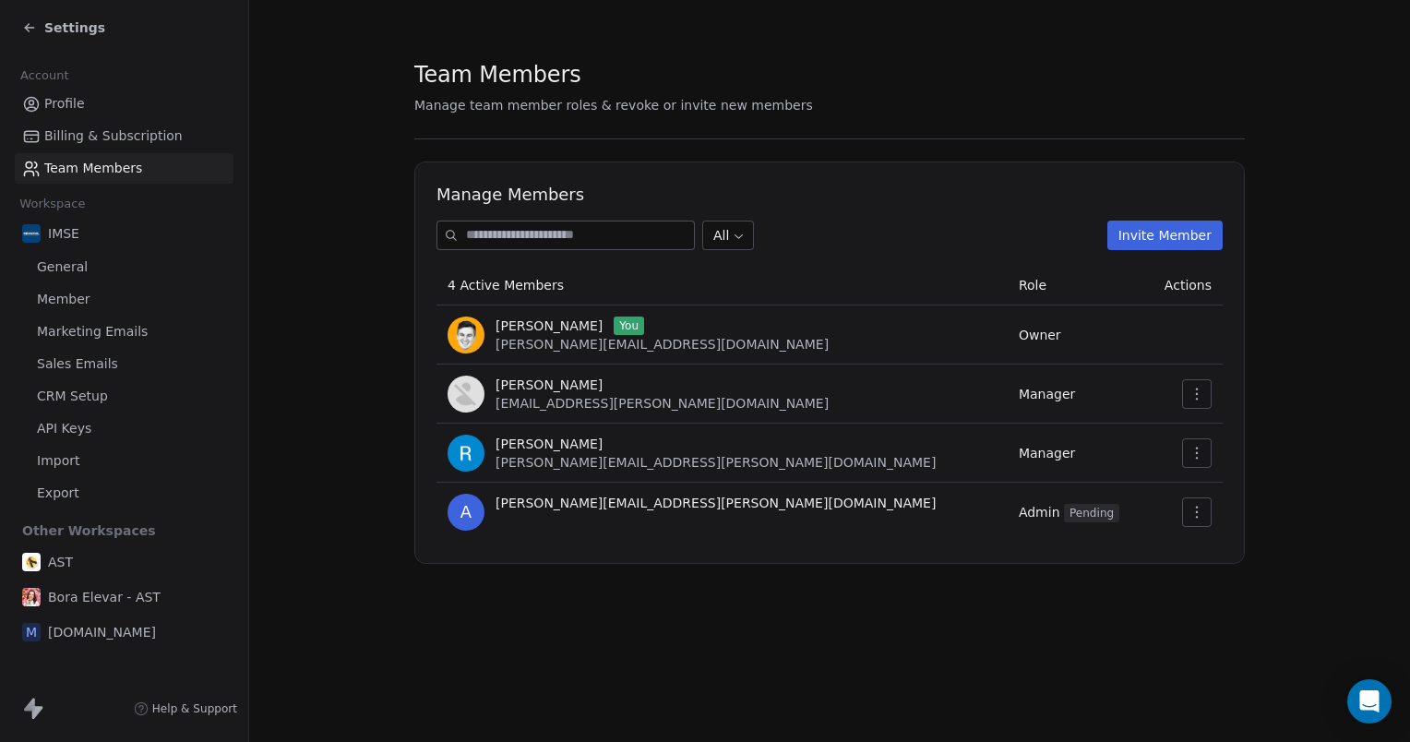
click at [48, 40] on div "Settings" at bounding box center [127, 28] width 211 height 26
click at [44, 33] on span "Settings" at bounding box center [74, 27] width 61 height 18
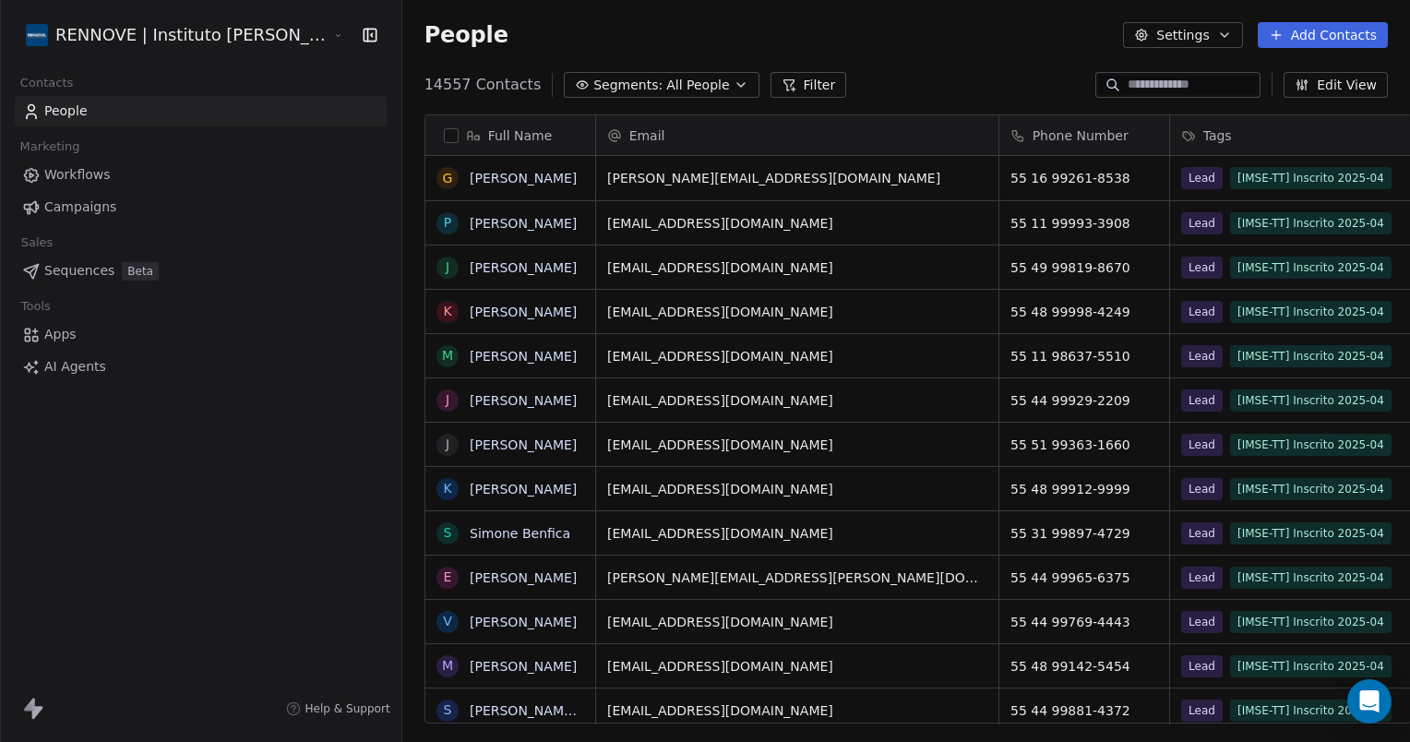
scroll to position [638, 1017]
click at [71, 30] on html "RENNOVE | Instituto [PERSON_NAME] de Eneagrama Contacts People Marketing Workfl…" at bounding box center [705, 371] width 1410 height 742
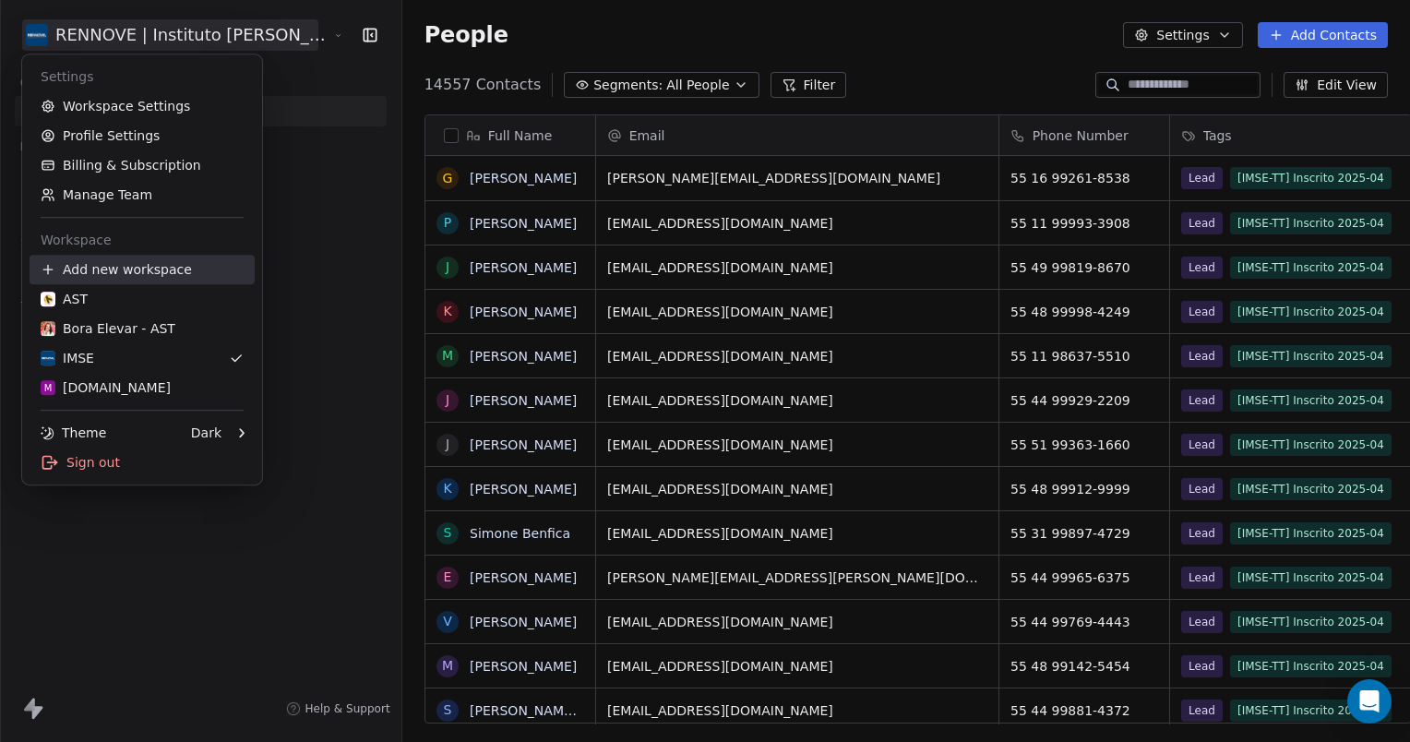
click at [166, 283] on div "Add new workspace" at bounding box center [142, 270] width 225 height 30
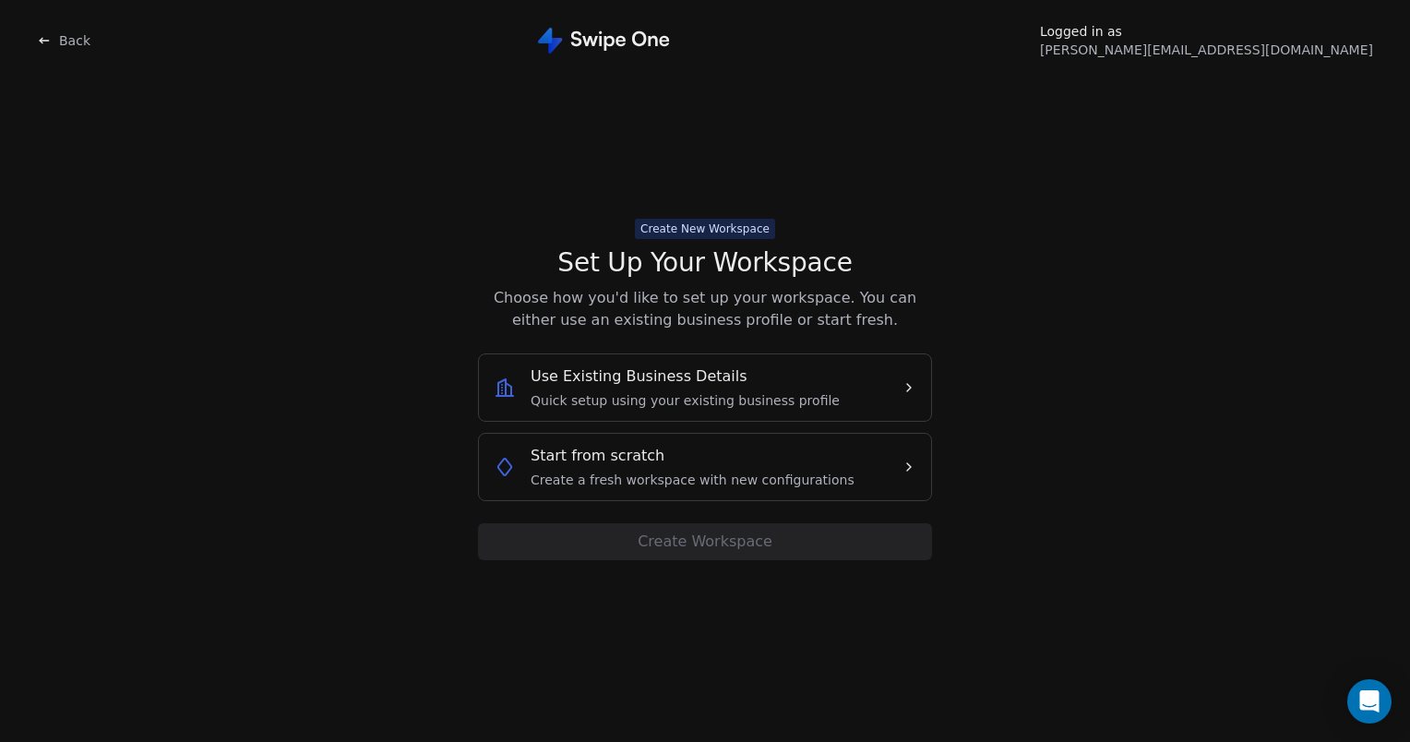
click at [34, 32] on div "Back Logged in as [PERSON_NAME][EMAIL_ADDRESS][DOMAIN_NAME] Create New Workspac…" at bounding box center [705, 371] width 1410 height 742
click at [41, 39] on icon at bounding box center [41, 39] width 3 height 3
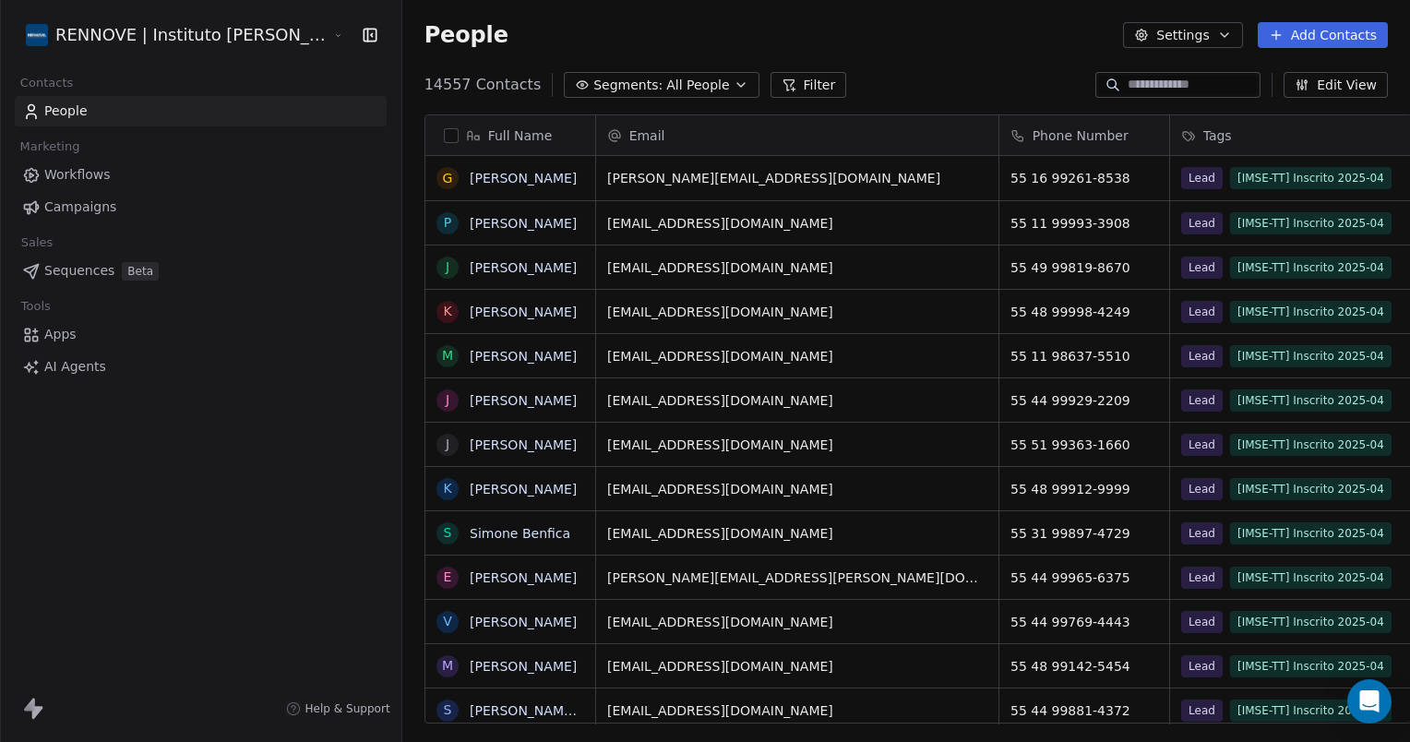
scroll to position [638, 1017]
click at [100, 33] on html "RENNOVE | Instituto [PERSON_NAME] de Eneagrama Contacts People Marketing Workfl…" at bounding box center [705, 371] width 1410 height 742
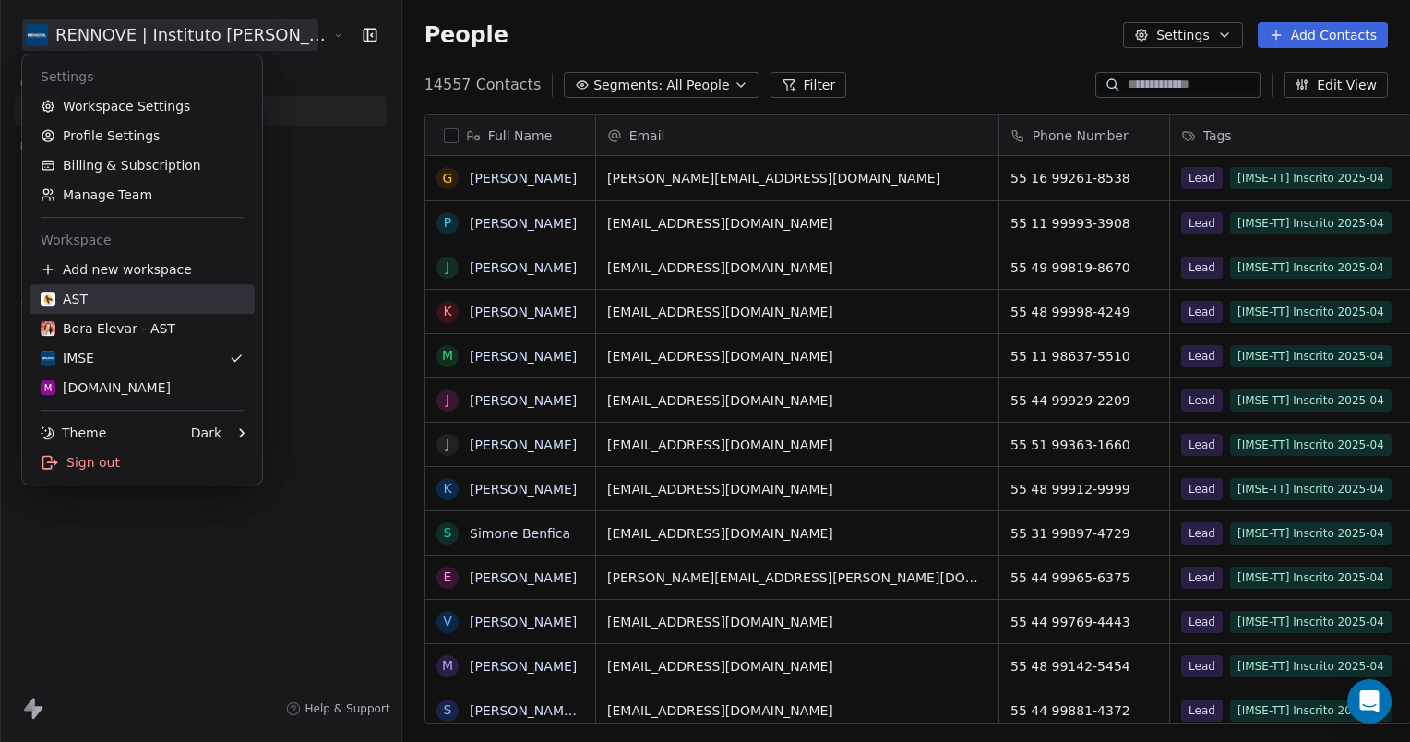
click at [83, 308] on link "AST" at bounding box center [142, 299] width 225 height 30
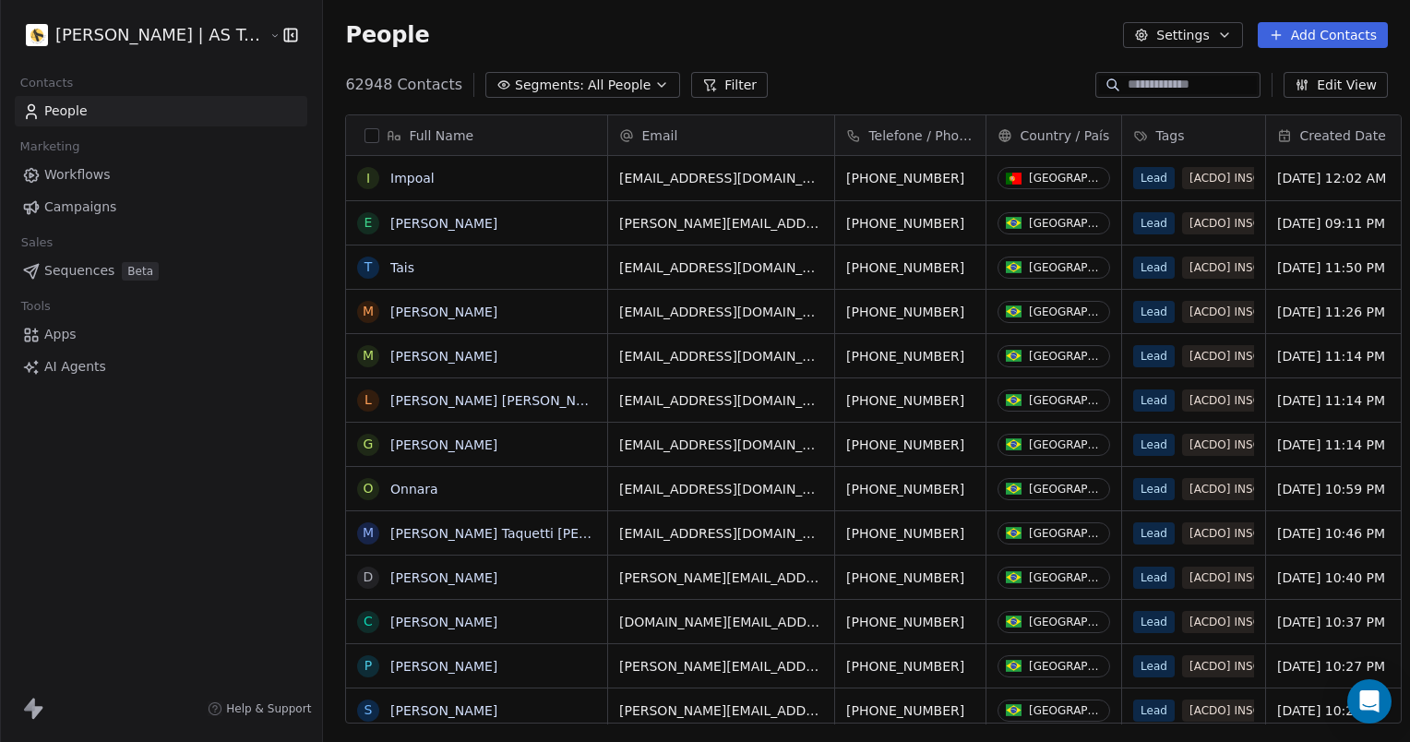
scroll to position [638, 1086]
click at [210, 39] on html "[PERSON_NAME] | AS Treinamentos Contacts People Marketing Workflows Campaigns S…" at bounding box center [705, 371] width 1410 height 742
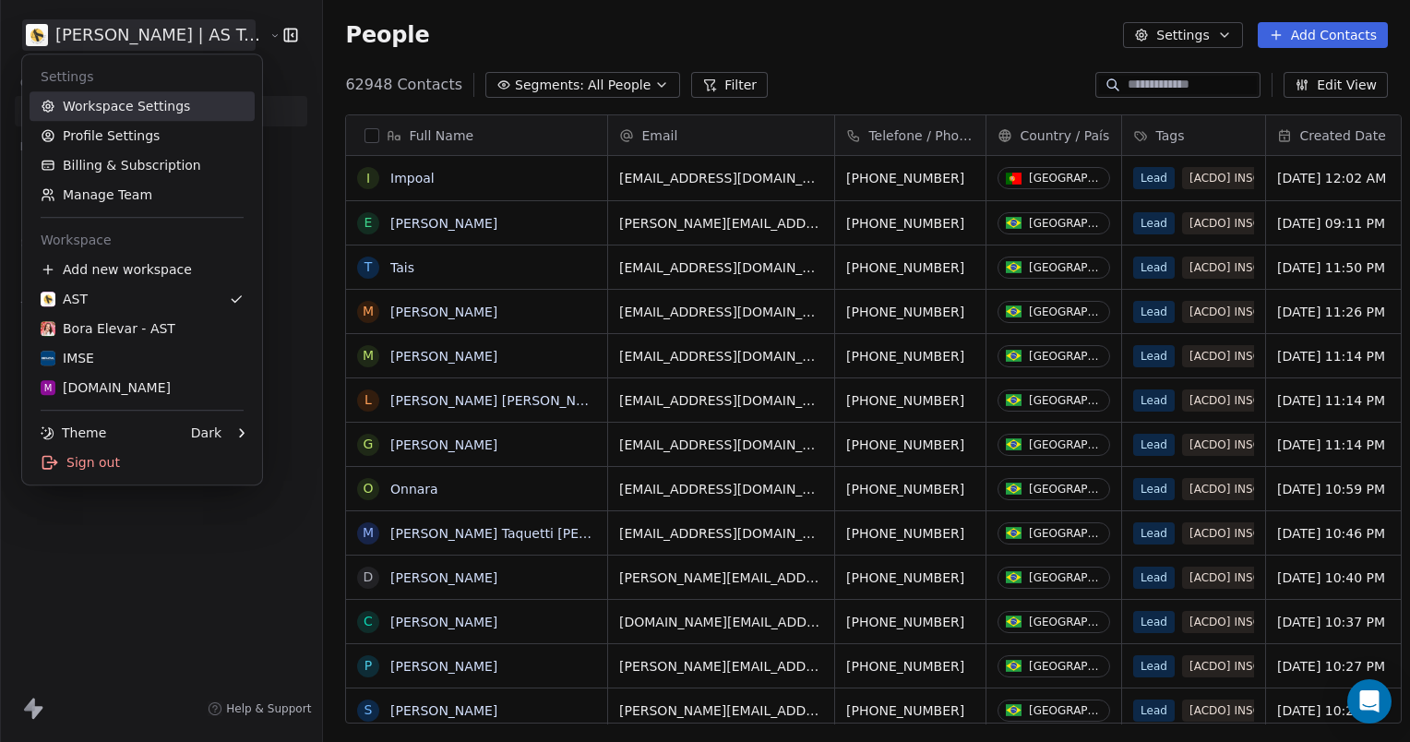
click at [141, 109] on link "Workspace Settings" at bounding box center [142, 106] width 225 height 30
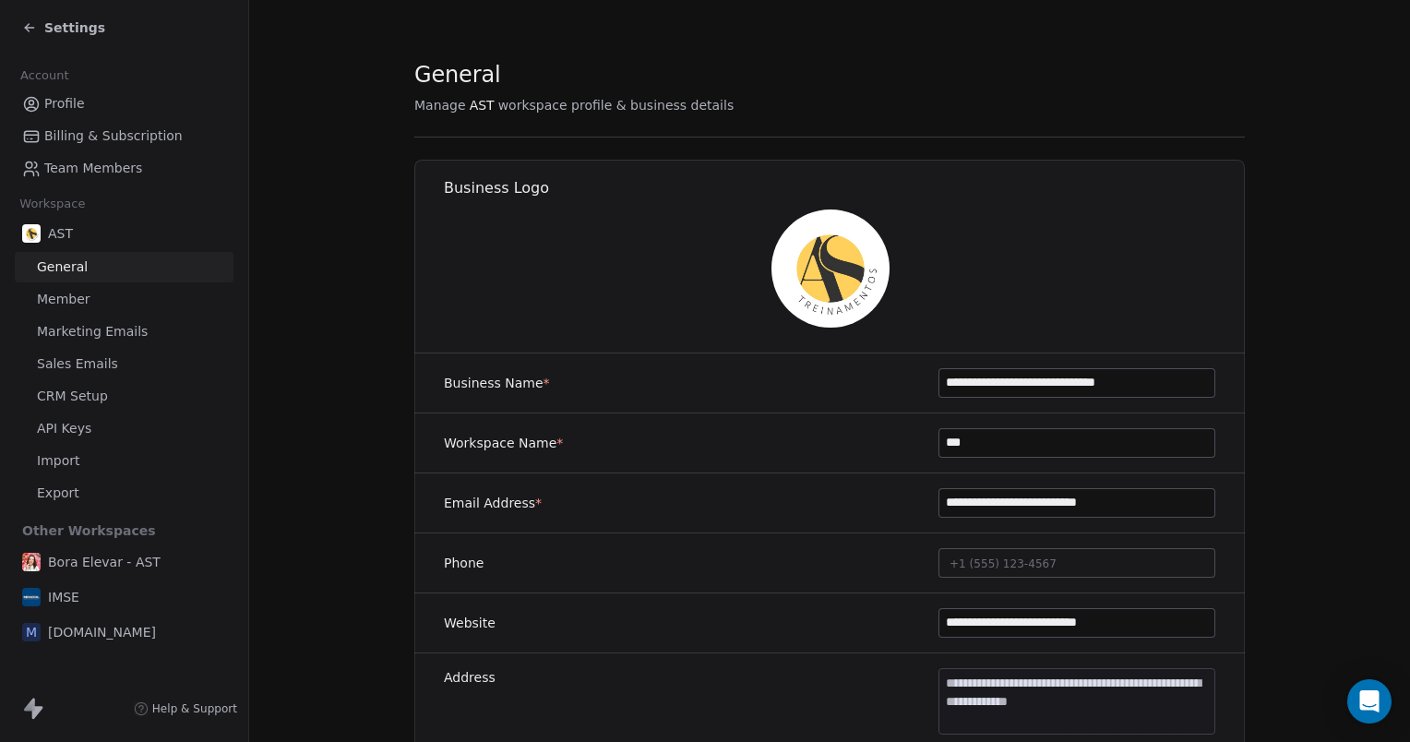
click at [107, 162] on span "Team Members" at bounding box center [93, 168] width 98 height 19
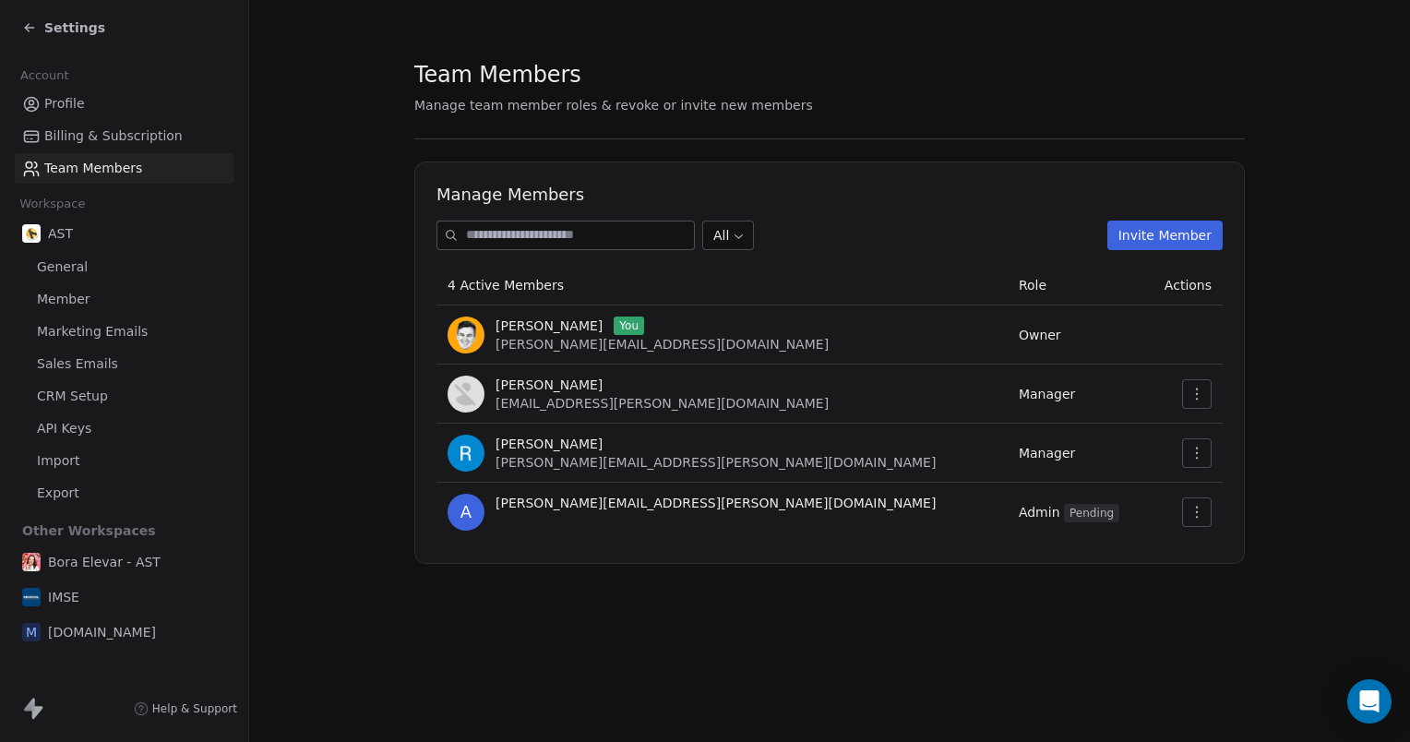
click at [1189, 450] on icon "button" at bounding box center [1196, 453] width 15 height 15
click at [1219, 486] on div "Update" at bounding box center [1255, 494] width 132 height 30
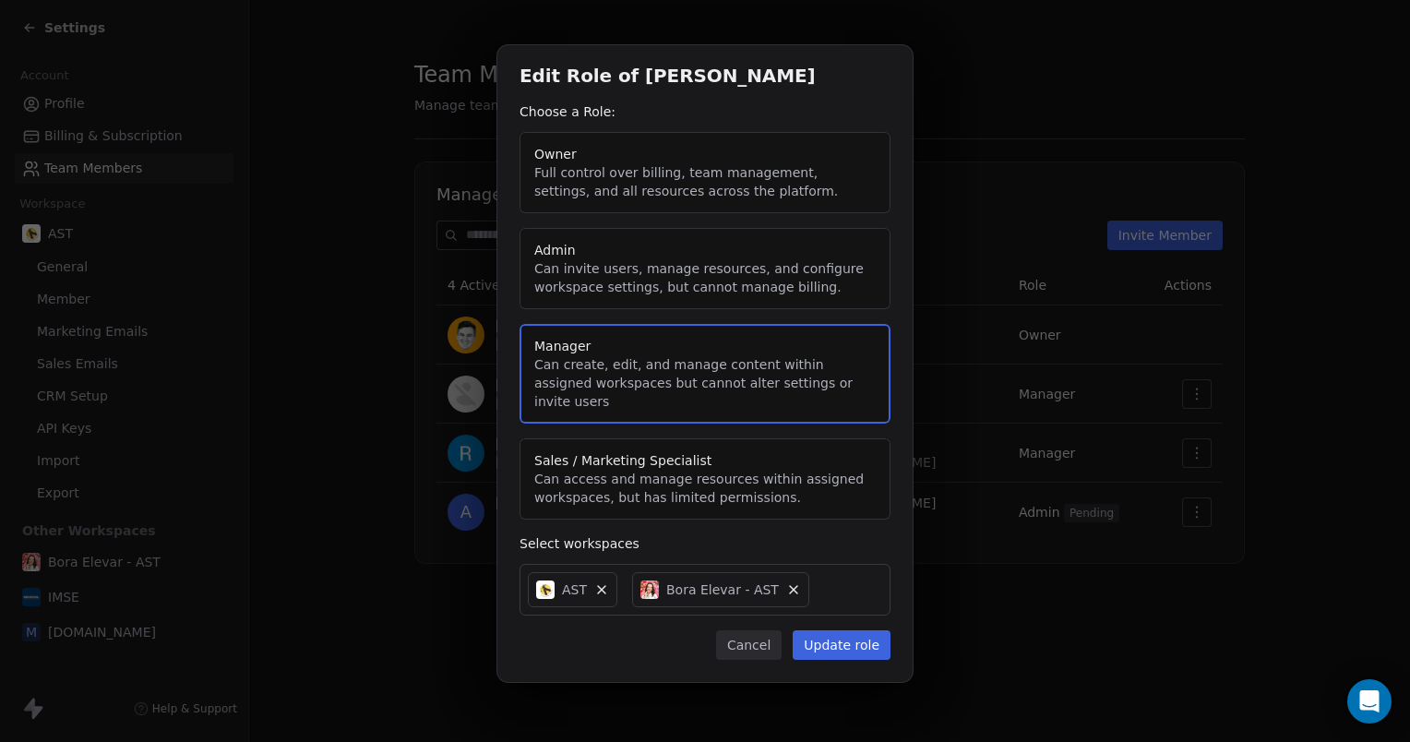
click at [624, 295] on button "Admin Can invite users, manage resources, and configure workspace settings, but…" at bounding box center [704, 268] width 371 height 81
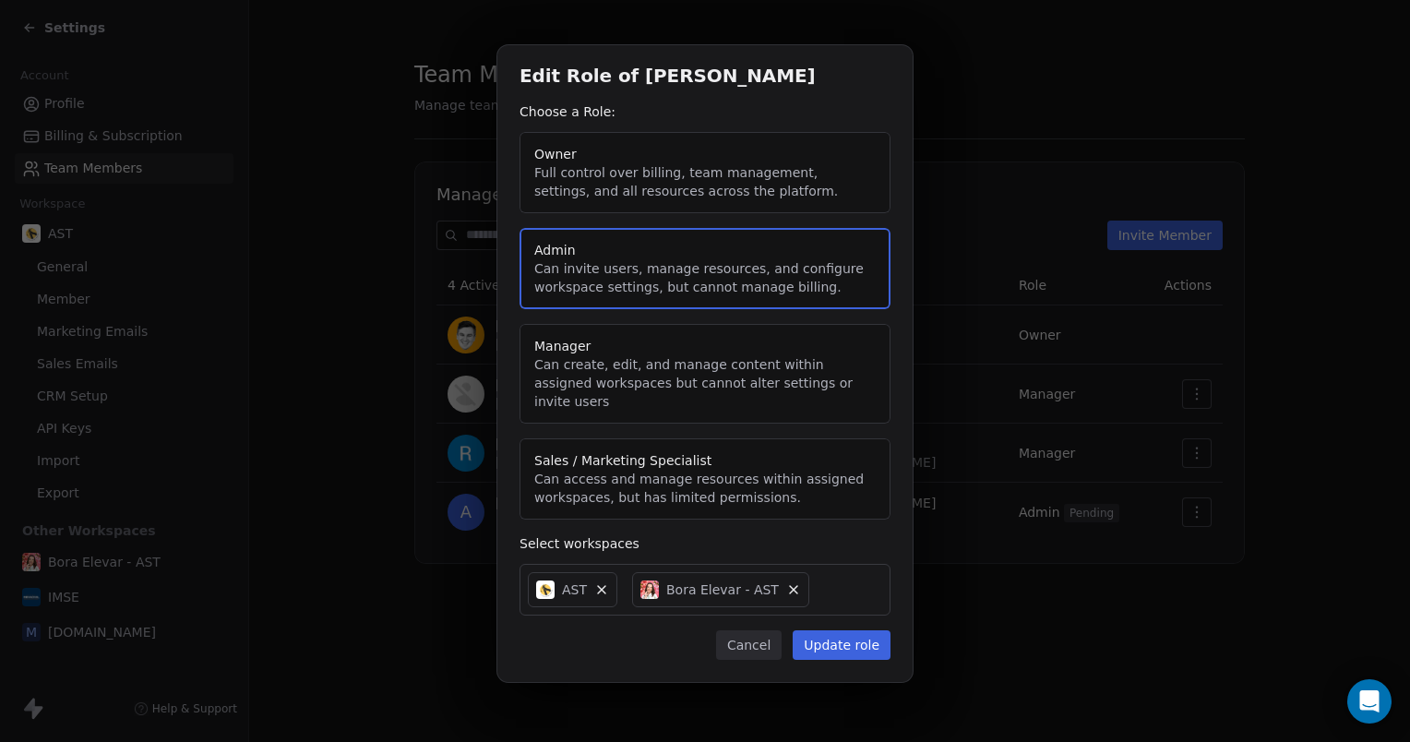
click at [854, 638] on button "Update role" at bounding box center [842, 645] width 98 height 30
